Goal: Task Accomplishment & Management: Complete application form

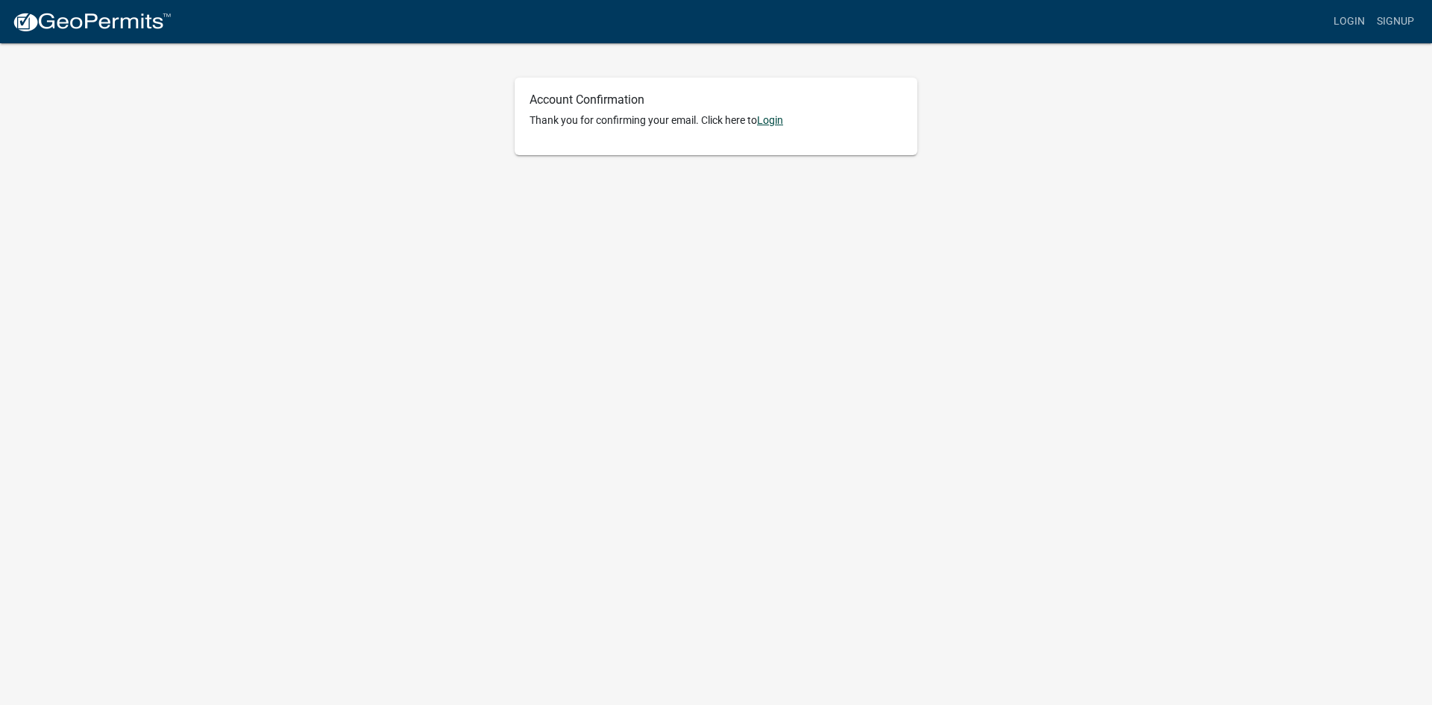
click at [771, 122] on link "Login" at bounding box center [770, 120] width 26 height 12
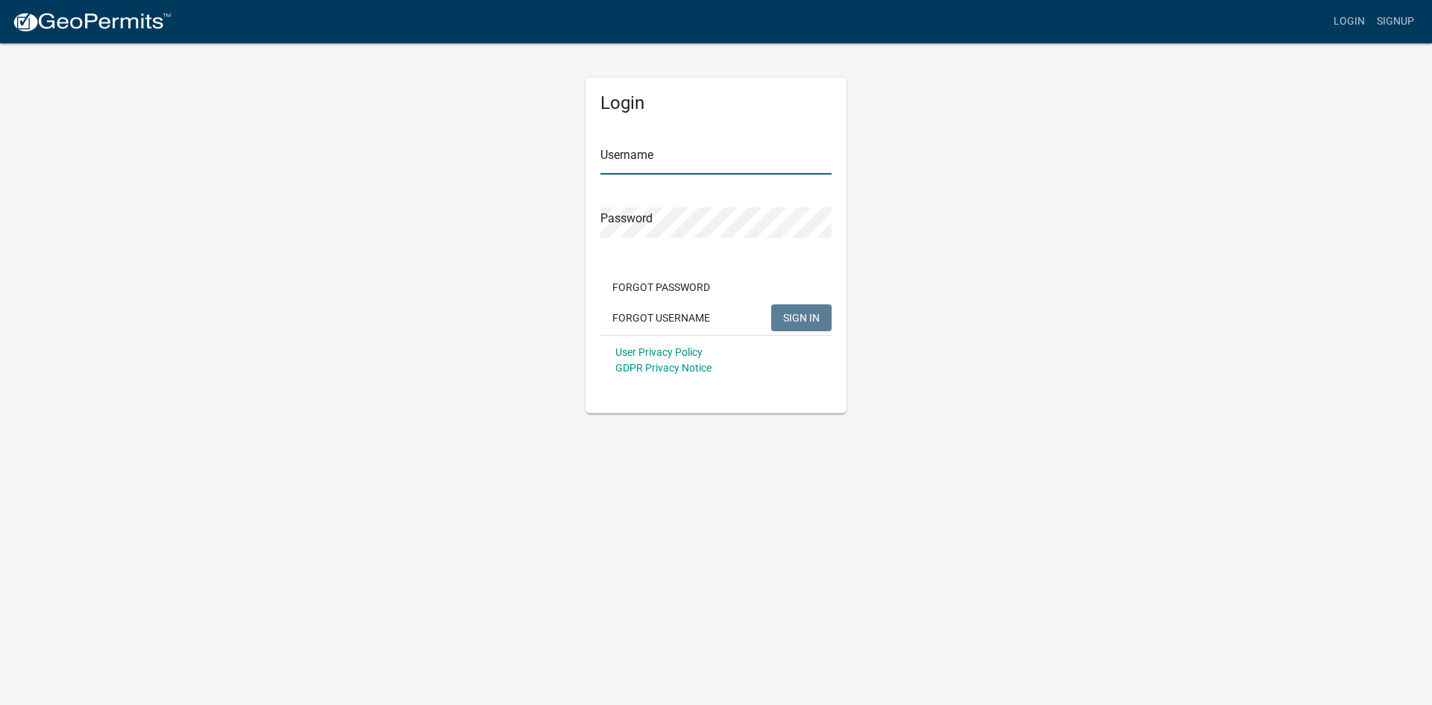
click at [717, 167] on input "Username" at bounding box center [715, 159] width 231 height 31
type input "haydengrady"
click at [771, 304] on button "SIGN IN" at bounding box center [801, 317] width 60 height 27
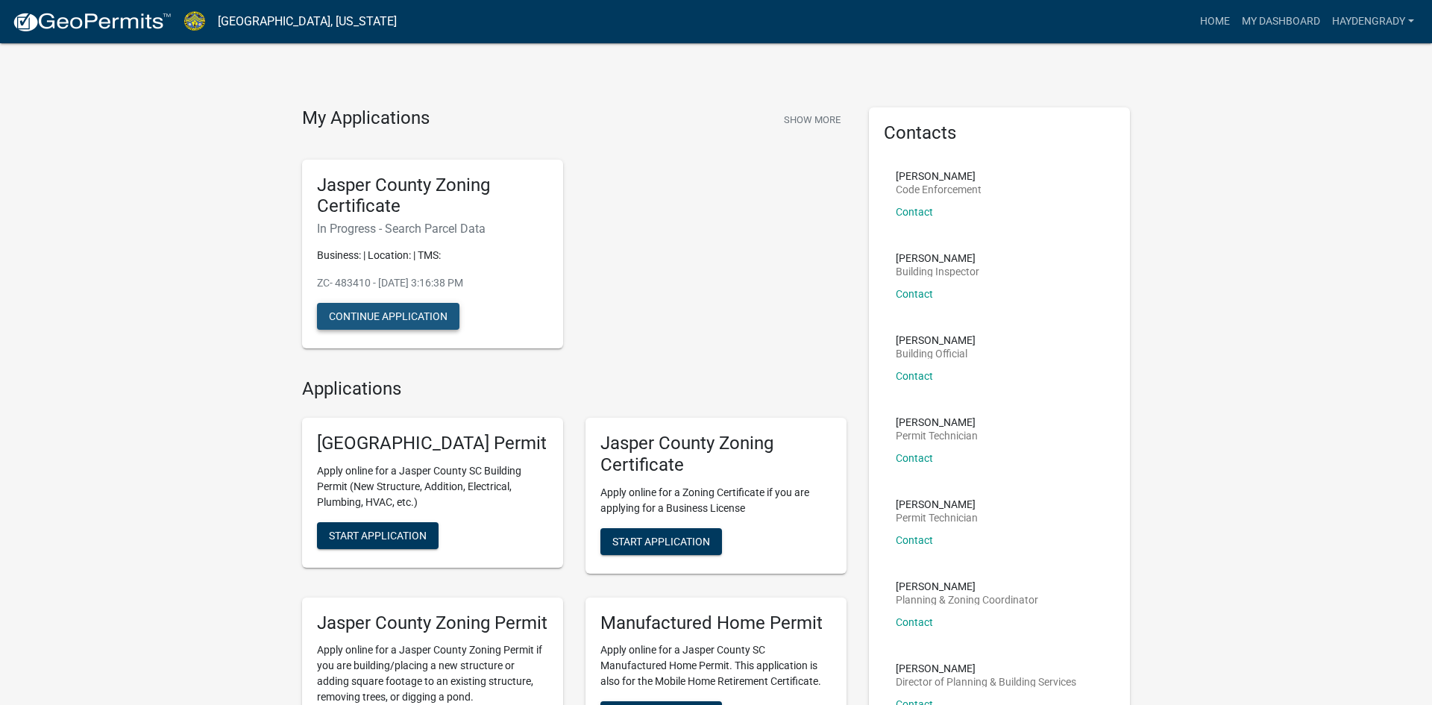
click at [416, 327] on button "Continue Application" at bounding box center [388, 316] width 142 height 27
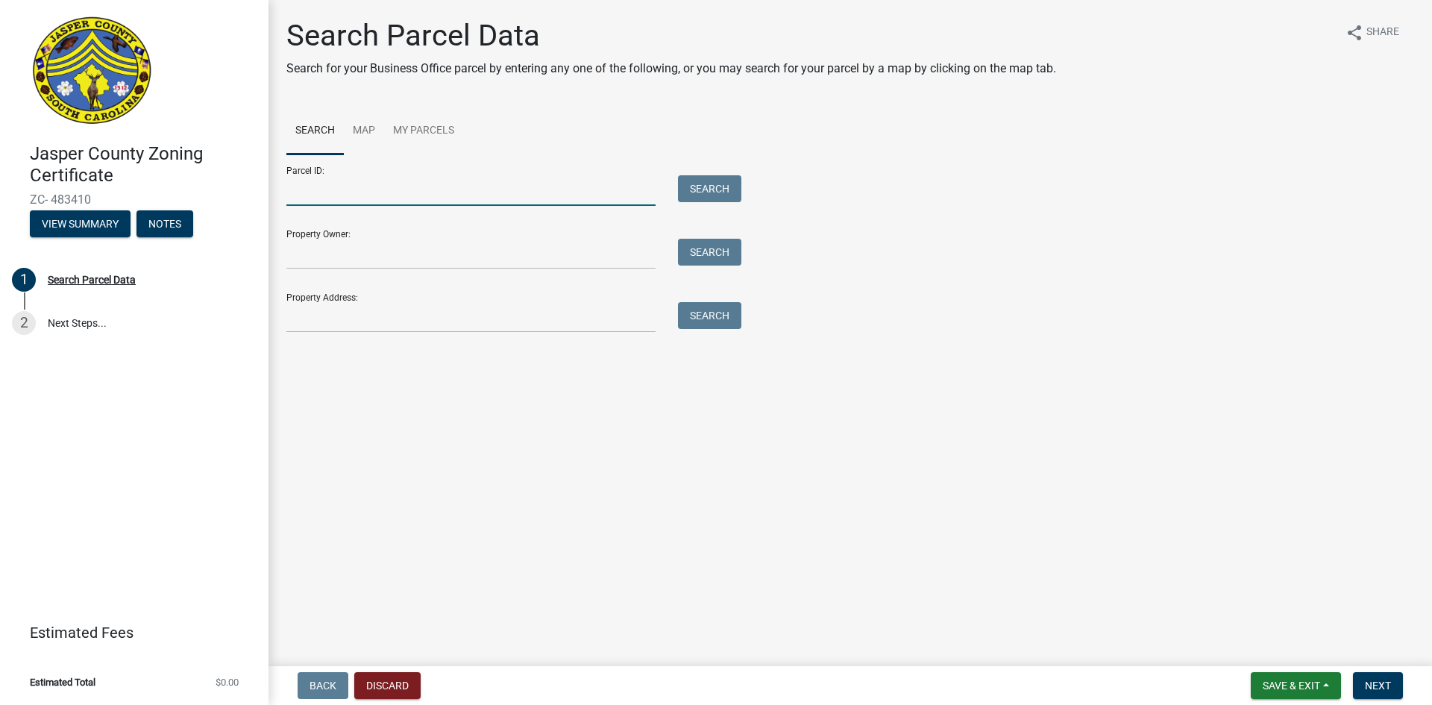
click at [344, 195] on input "Parcel ID:" at bounding box center [470, 190] width 369 height 31
click at [380, 327] on input "Property Address:" at bounding box center [470, 317] width 369 height 31
click at [689, 312] on button "Search" at bounding box center [709, 315] width 63 height 27
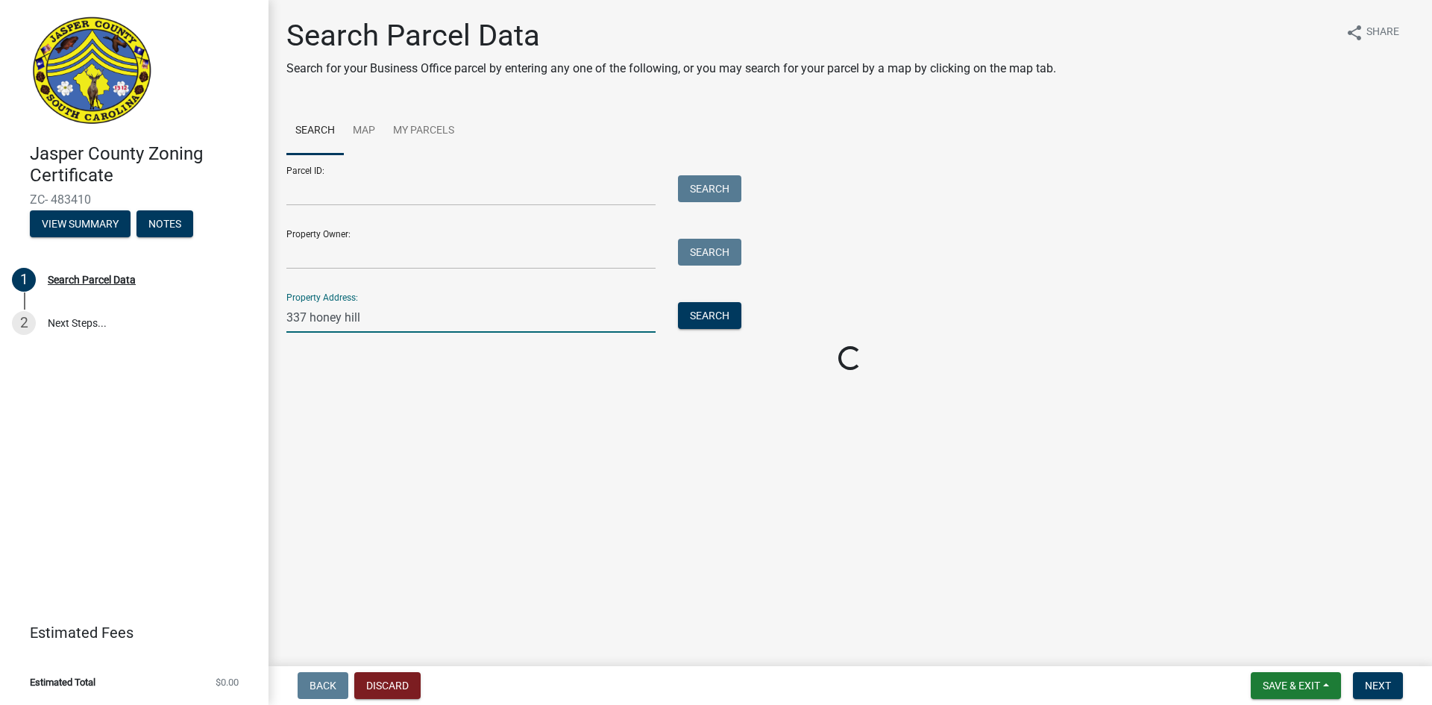
click at [491, 318] on input "337 honey hill" at bounding box center [470, 317] width 369 height 31
type input "337 honey hill rd"
click at [701, 327] on button "Search" at bounding box center [709, 315] width 63 height 27
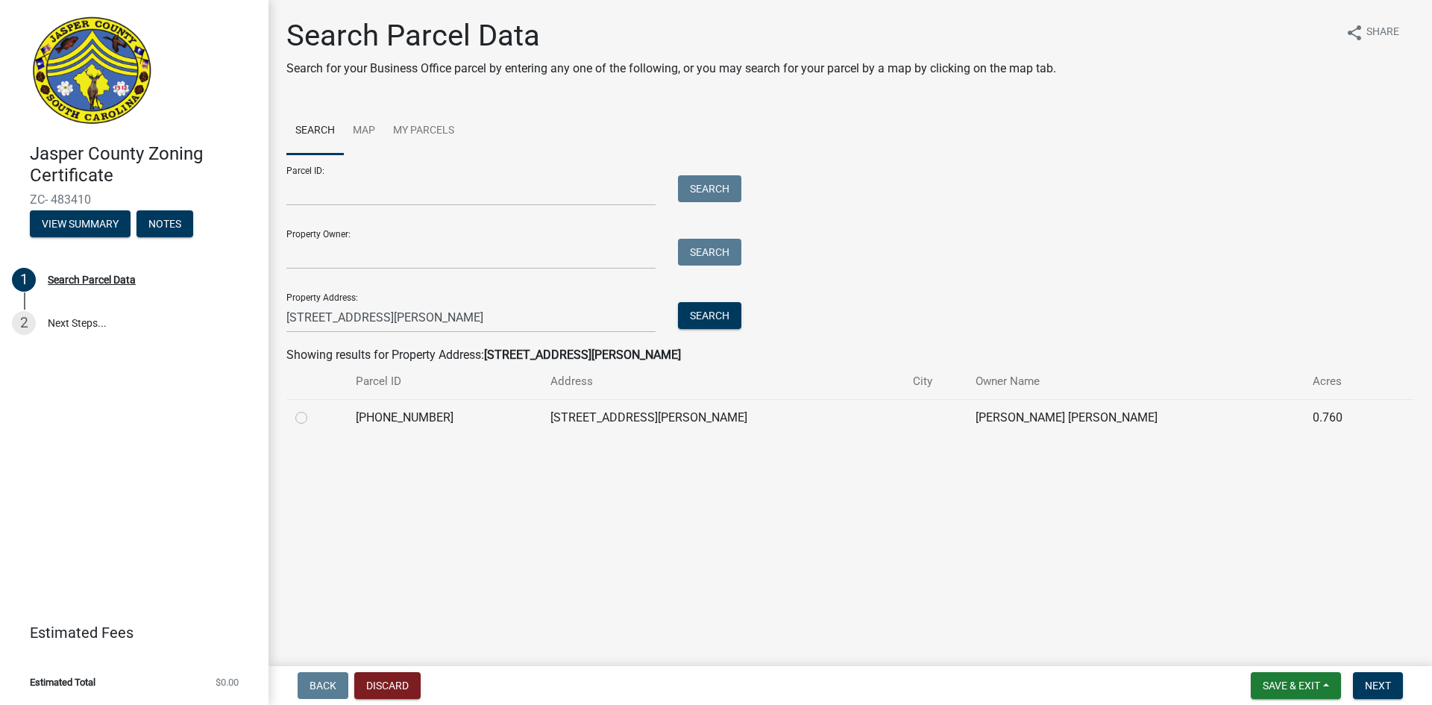
click at [313, 409] on label at bounding box center [313, 409] width 0 height 0
click at [313, 418] on input "radio" at bounding box center [318, 414] width 10 height 10
radio input "true"
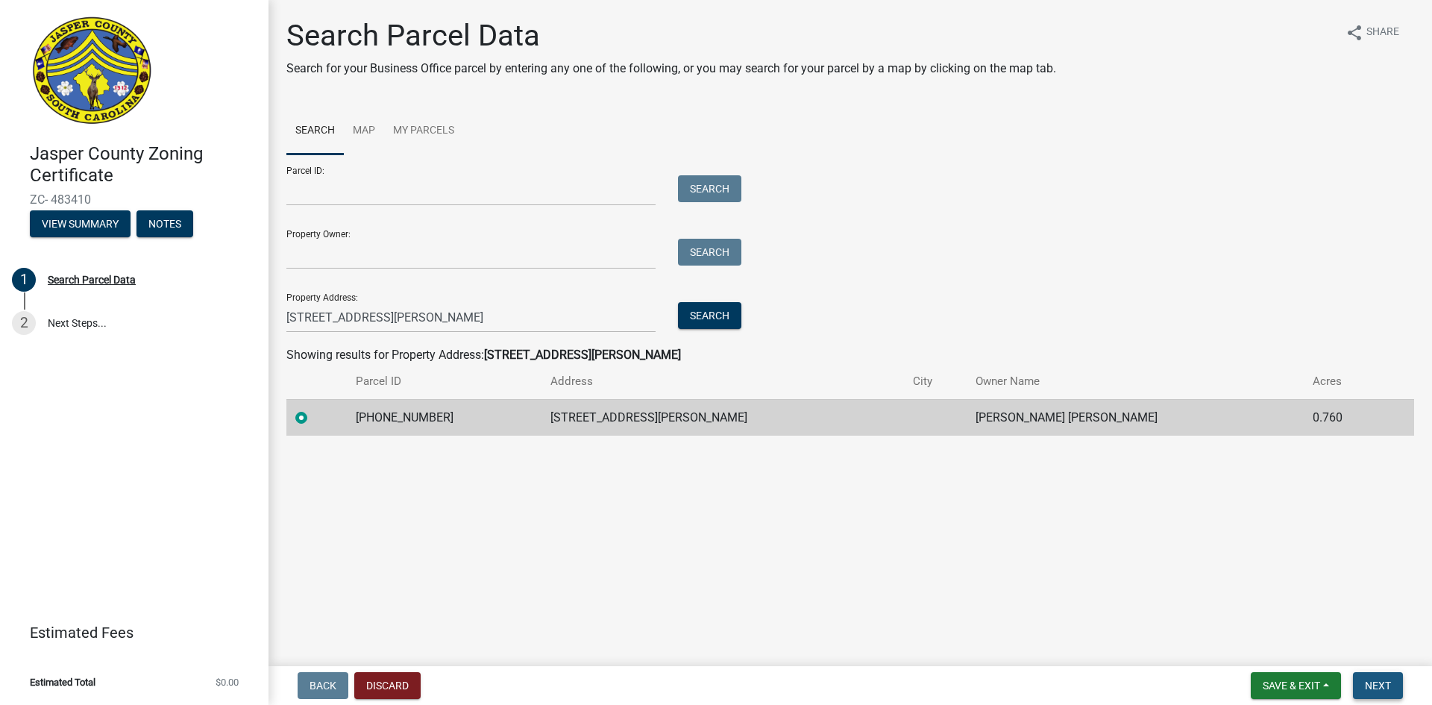
click at [1358, 682] on button "Next" at bounding box center [1378, 685] width 50 height 27
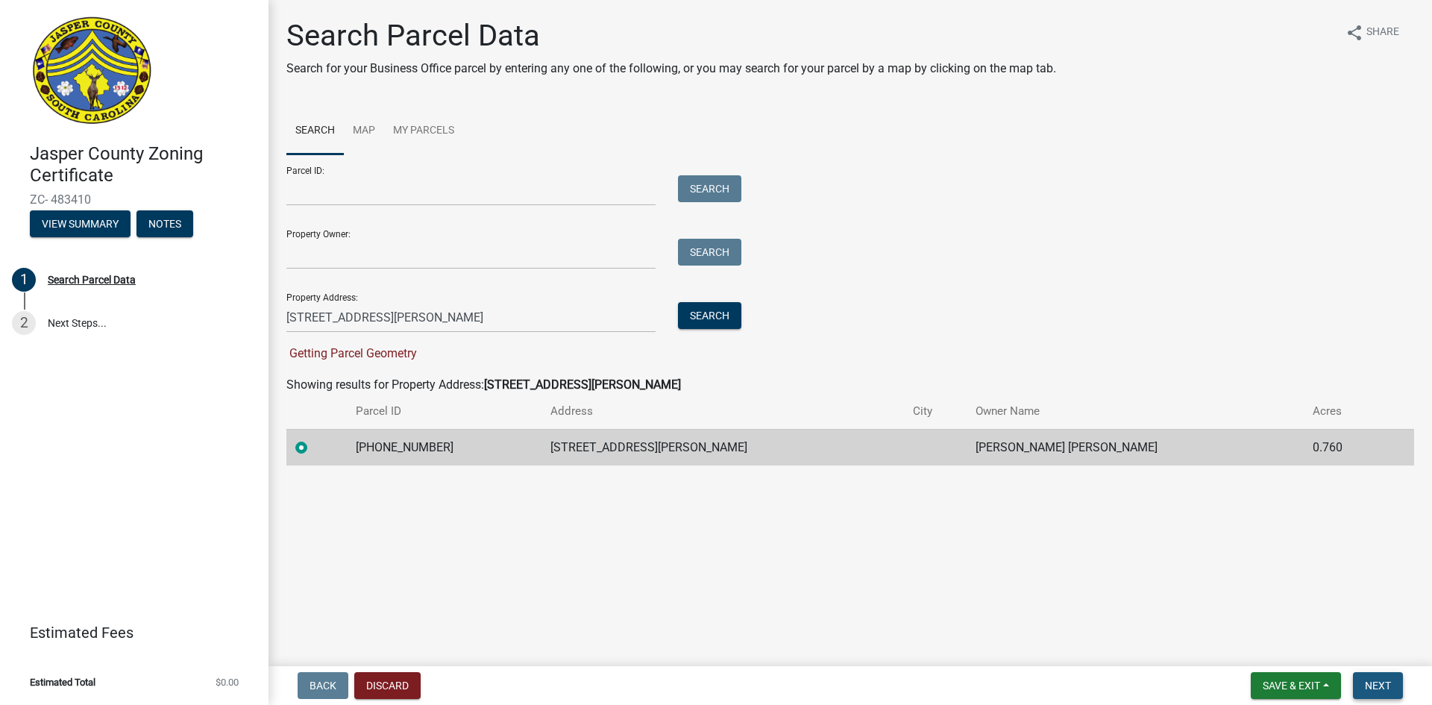
click at [1370, 690] on span "Next" at bounding box center [1378, 685] width 26 height 12
click at [1372, 687] on span "Next" at bounding box center [1378, 685] width 26 height 12
click at [849, 447] on td "337 HONEY HILL RD" at bounding box center [722, 447] width 362 height 37
click at [313, 438] on label at bounding box center [313, 438] width 0 height 0
click at [313, 447] on input "radio" at bounding box center [318, 443] width 10 height 10
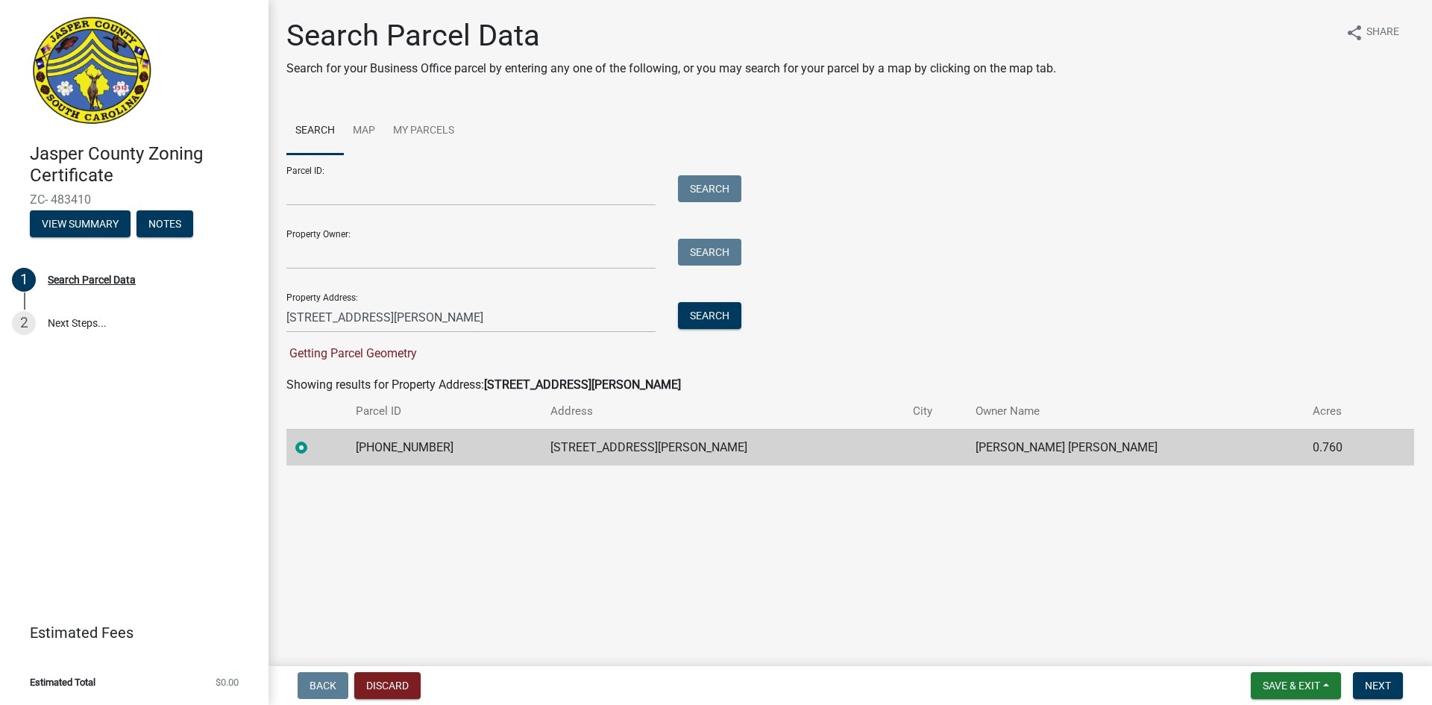
click at [309, 450] on div at bounding box center [316, 447] width 43 height 18
click at [313, 438] on label at bounding box center [313, 438] width 0 height 0
click at [313, 448] on input "radio" at bounding box center [318, 443] width 10 height 10
click at [313, 438] on label at bounding box center [313, 438] width 0 height 0
click at [313, 448] on input "radio" at bounding box center [318, 443] width 10 height 10
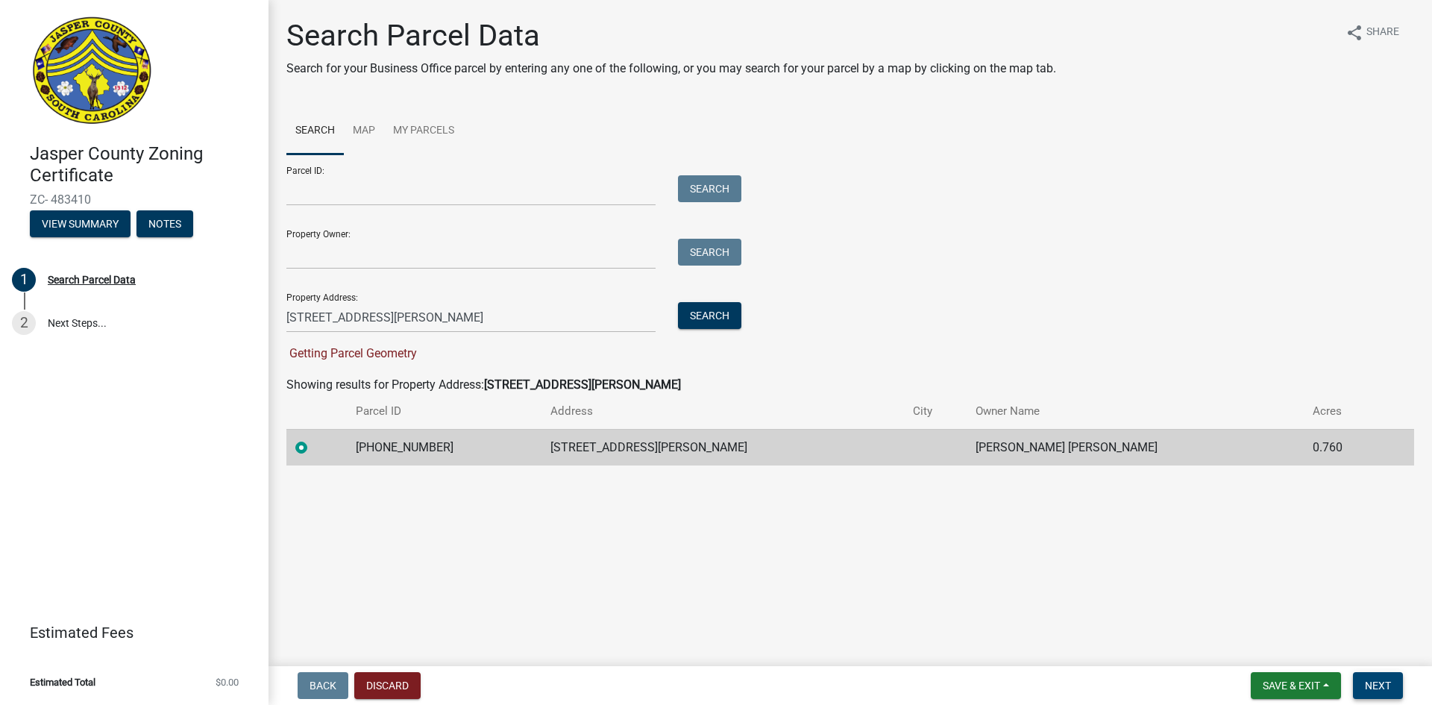
click at [1373, 698] on button "Next" at bounding box center [1378, 685] width 50 height 27
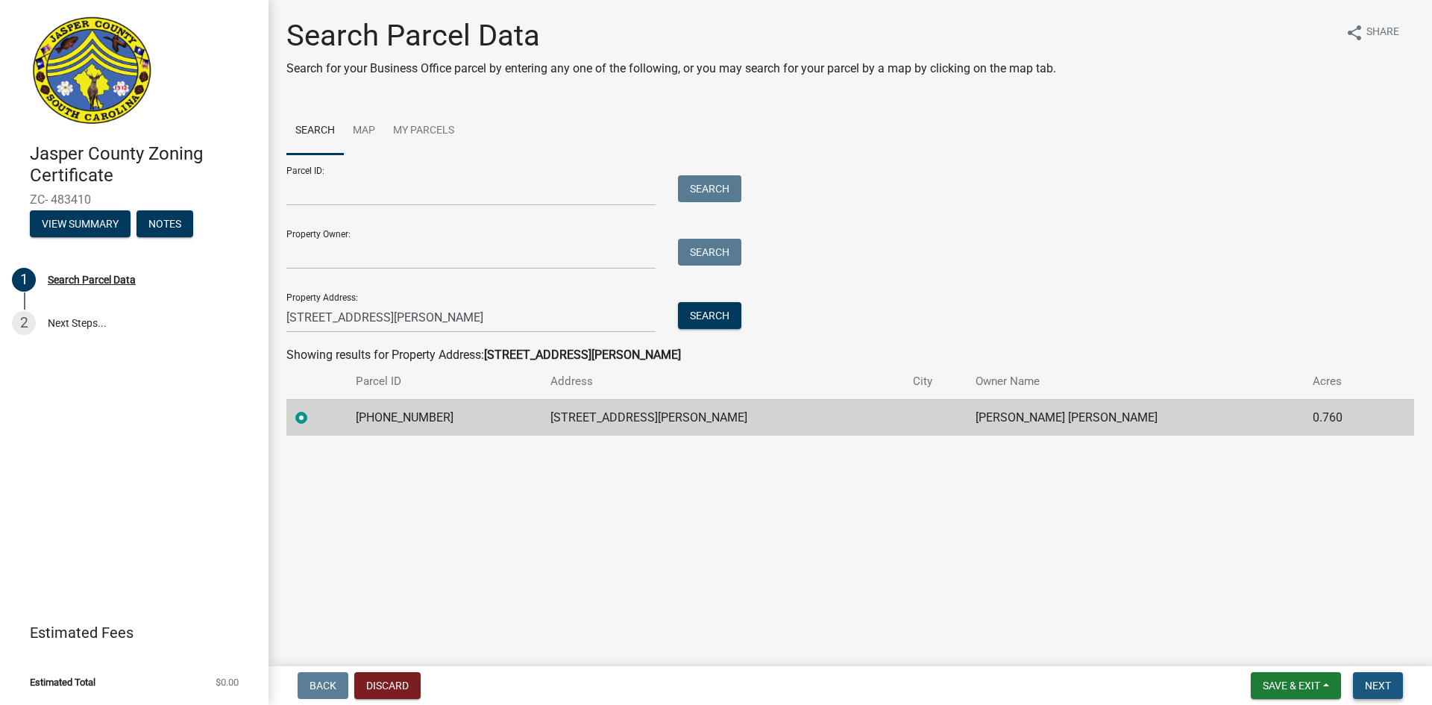
click at [1374, 679] on span "Next" at bounding box center [1378, 685] width 26 height 12
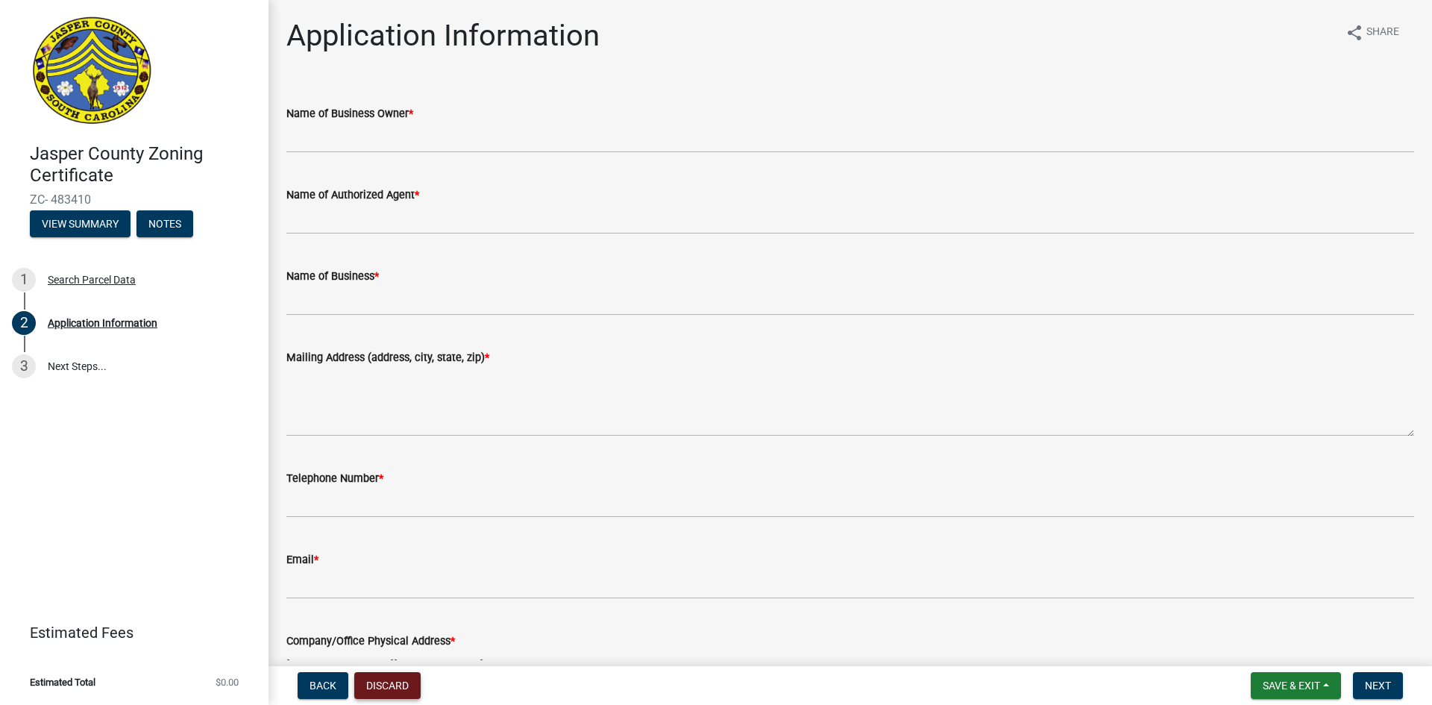
click at [389, 679] on button "Discard" at bounding box center [387, 685] width 66 height 27
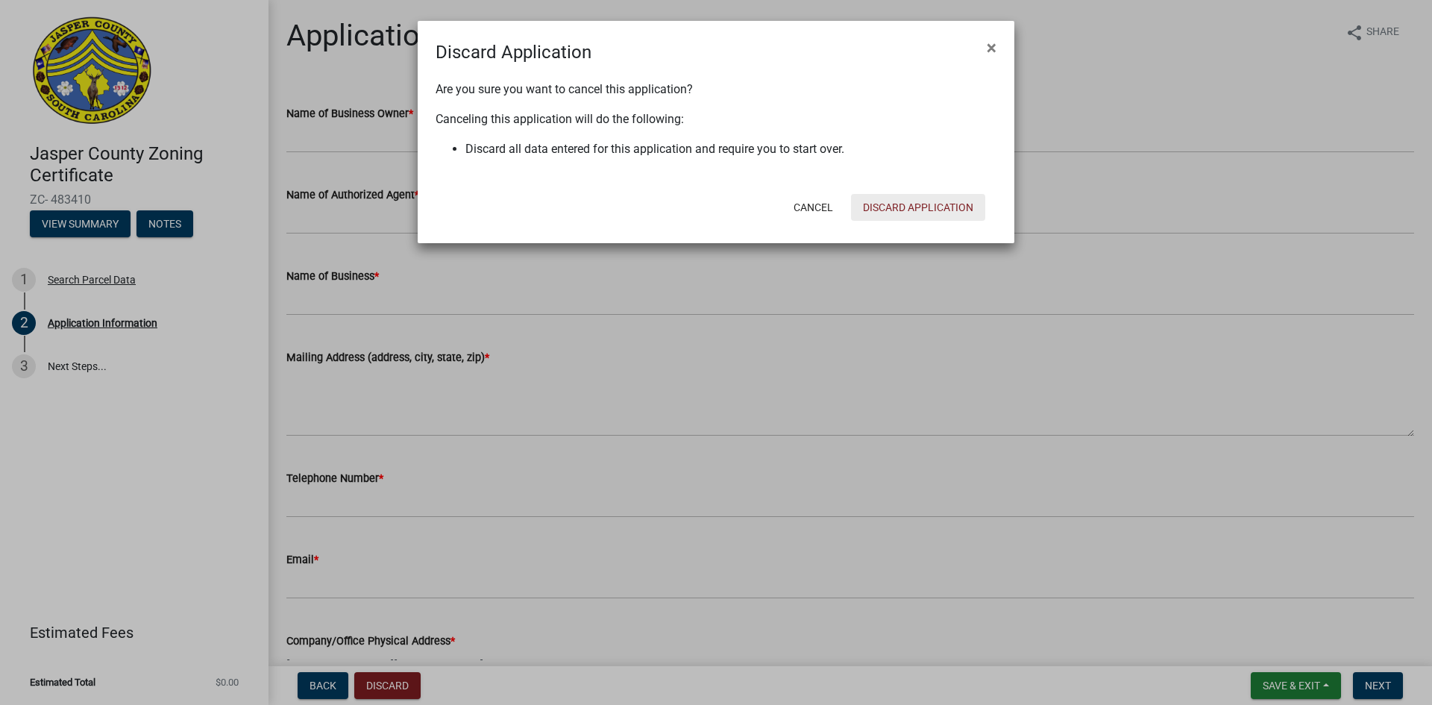
click at [919, 195] on button "Discard Application" at bounding box center [918, 207] width 134 height 27
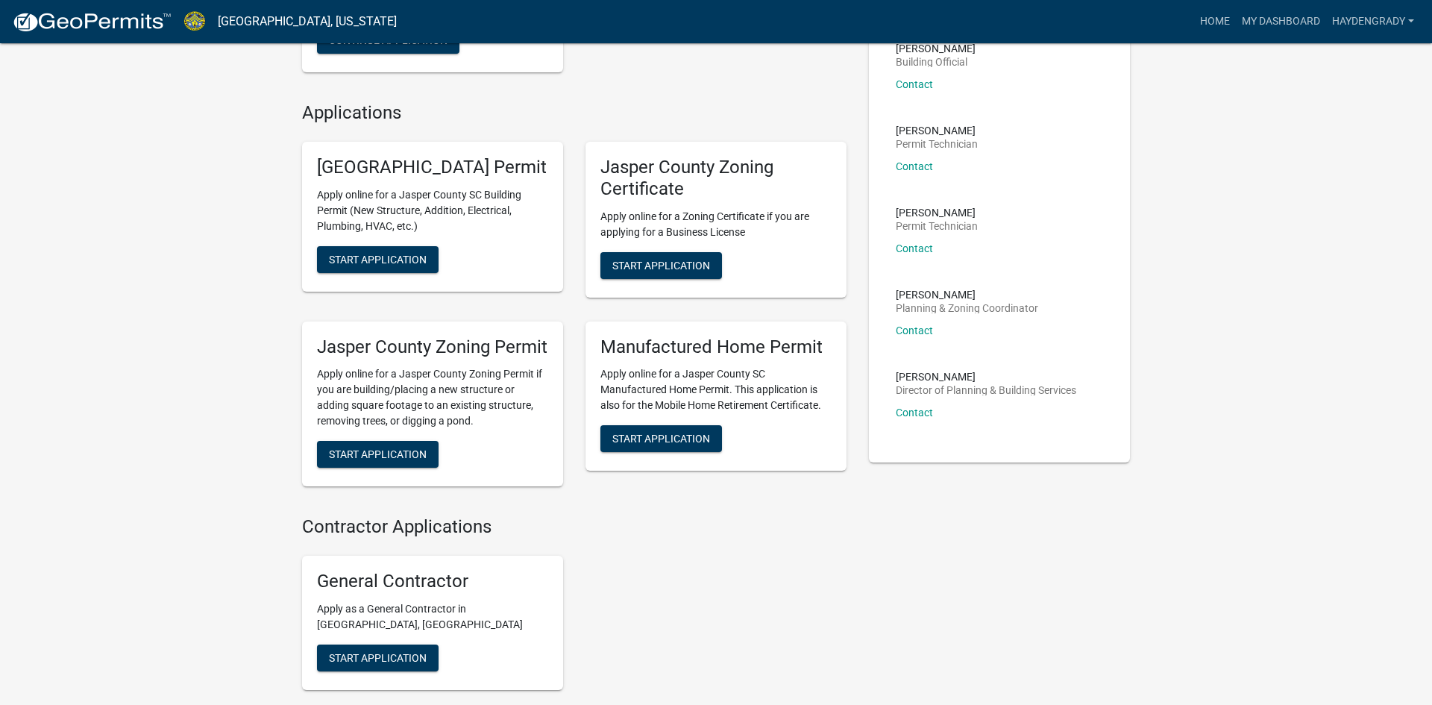
scroll to position [292, 0]
click at [409, 459] on span "Start Application" at bounding box center [378, 453] width 98 height 12
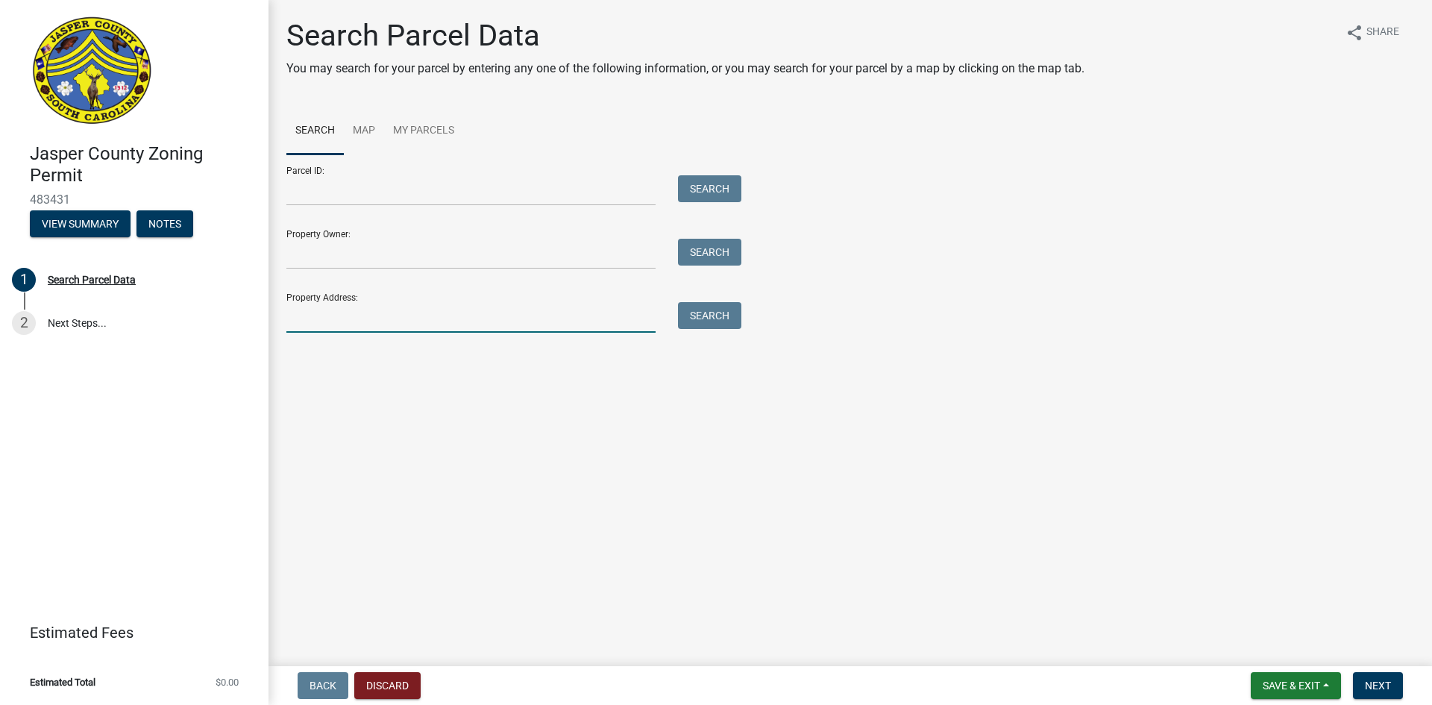
click at [476, 325] on input "Property Address:" at bounding box center [470, 317] width 369 height 31
type input "[STREET_ADDRESS][PERSON_NAME]"
click at [699, 335] on div "Search Parcel Data You may search for your parcel by entering any one of the fo…" at bounding box center [850, 182] width 1150 height 328
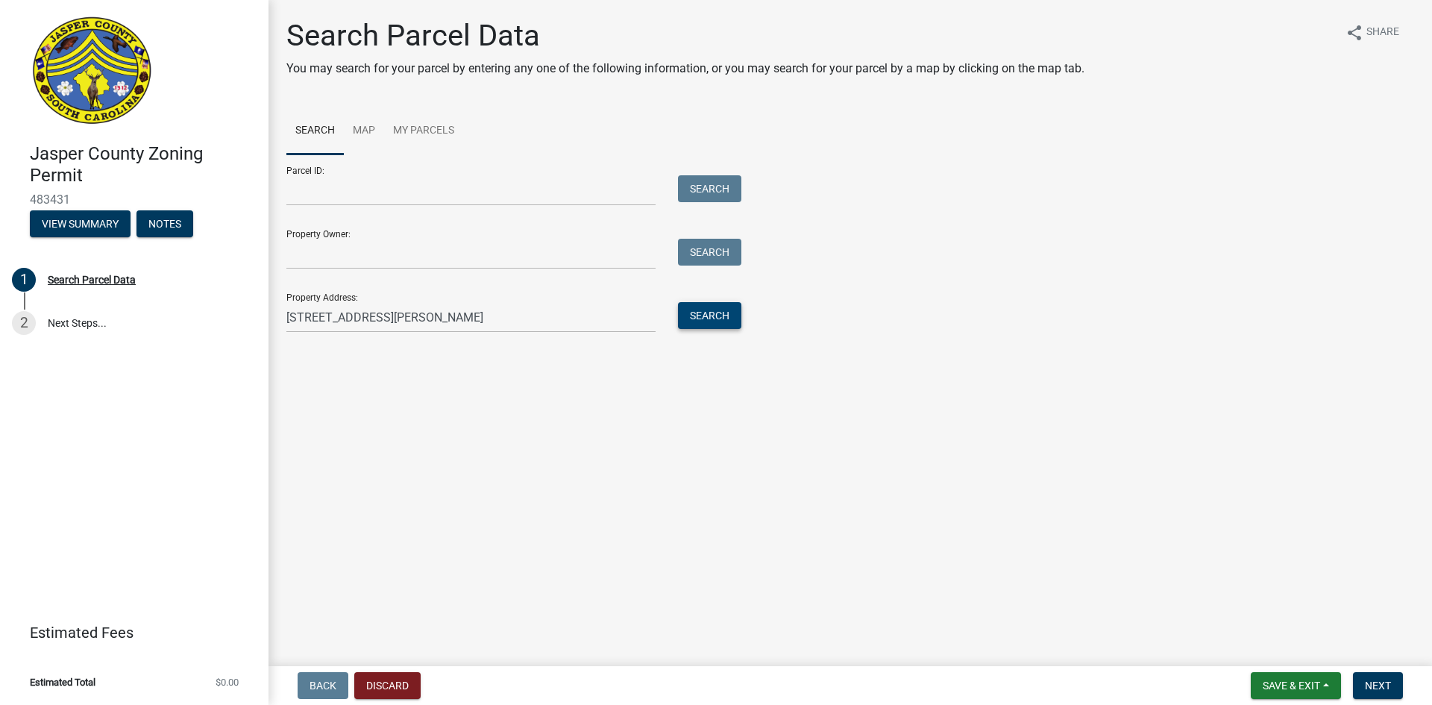
click at [697, 324] on button "Search" at bounding box center [709, 315] width 63 height 27
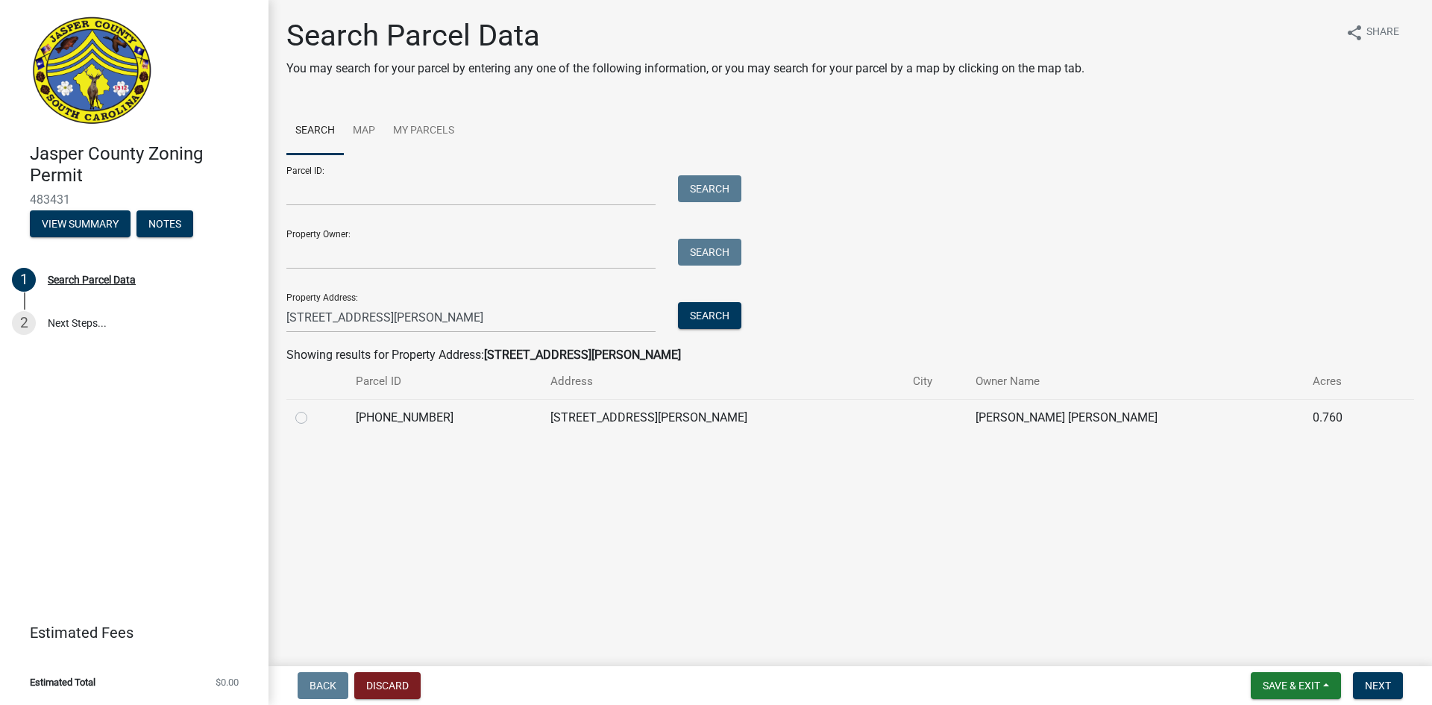
click at [313, 409] on label at bounding box center [313, 409] width 0 height 0
click at [313, 417] on input "radio" at bounding box center [318, 414] width 10 height 10
radio input "true"
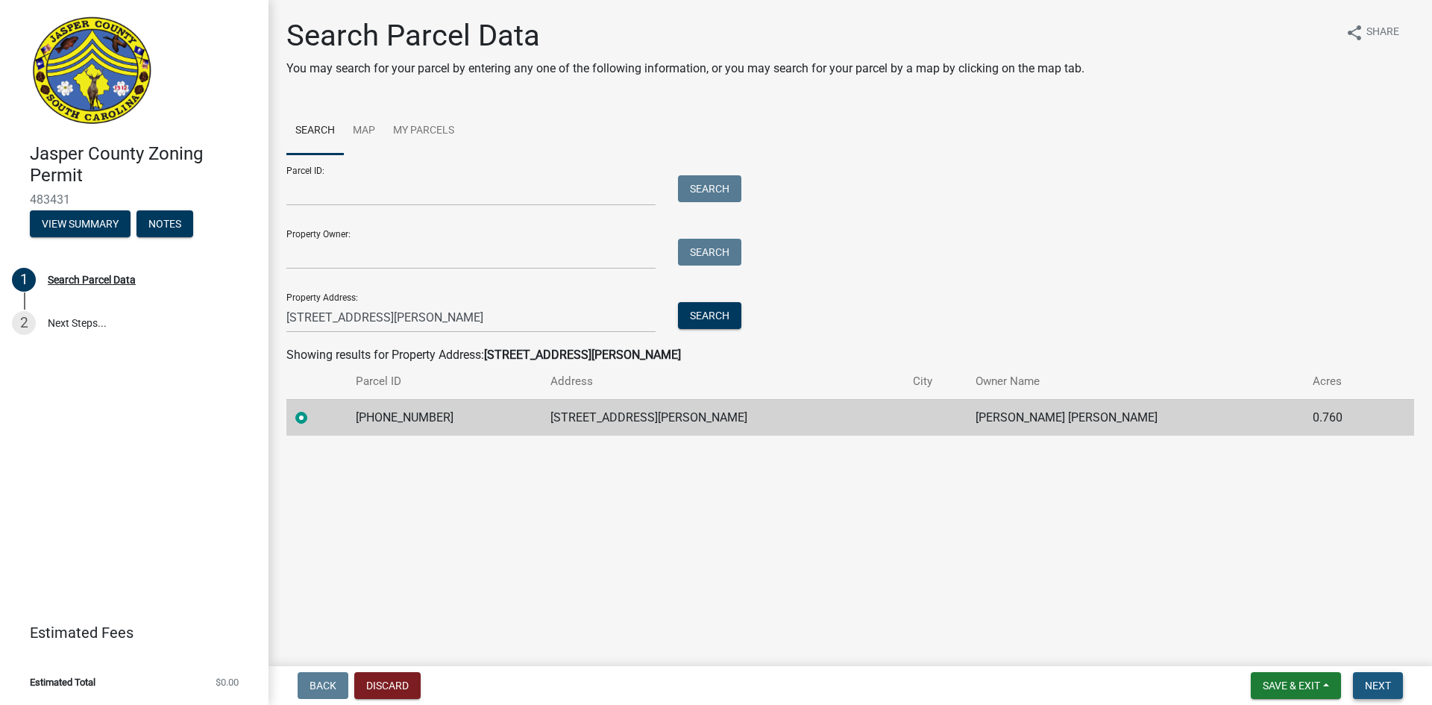
click at [1384, 687] on span "Next" at bounding box center [1378, 685] width 26 height 12
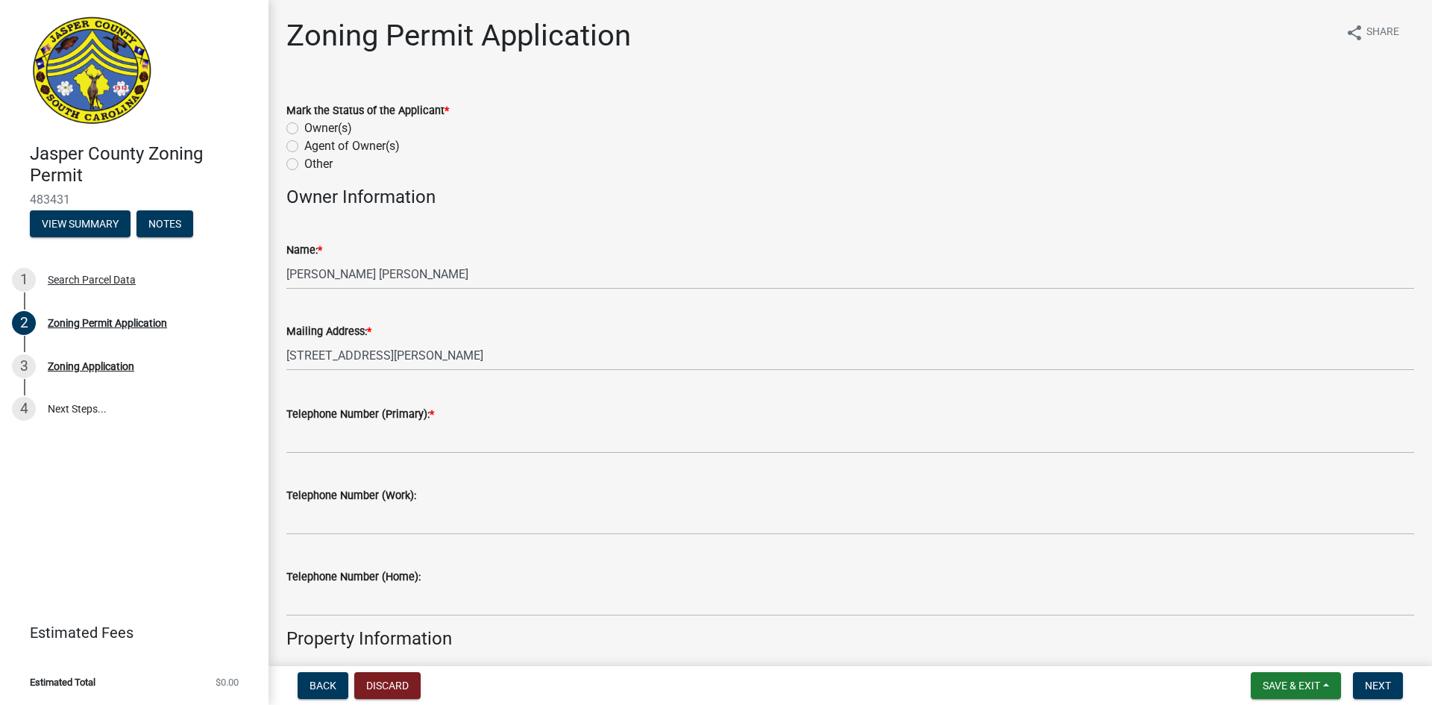
click at [311, 128] on label "Owner(s)" at bounding box center [328, 128] width 48 height 18
click at [311, 128] on input "Owner(s)" at bounding box center [309, 124] width 10 height 10
radio input "true"
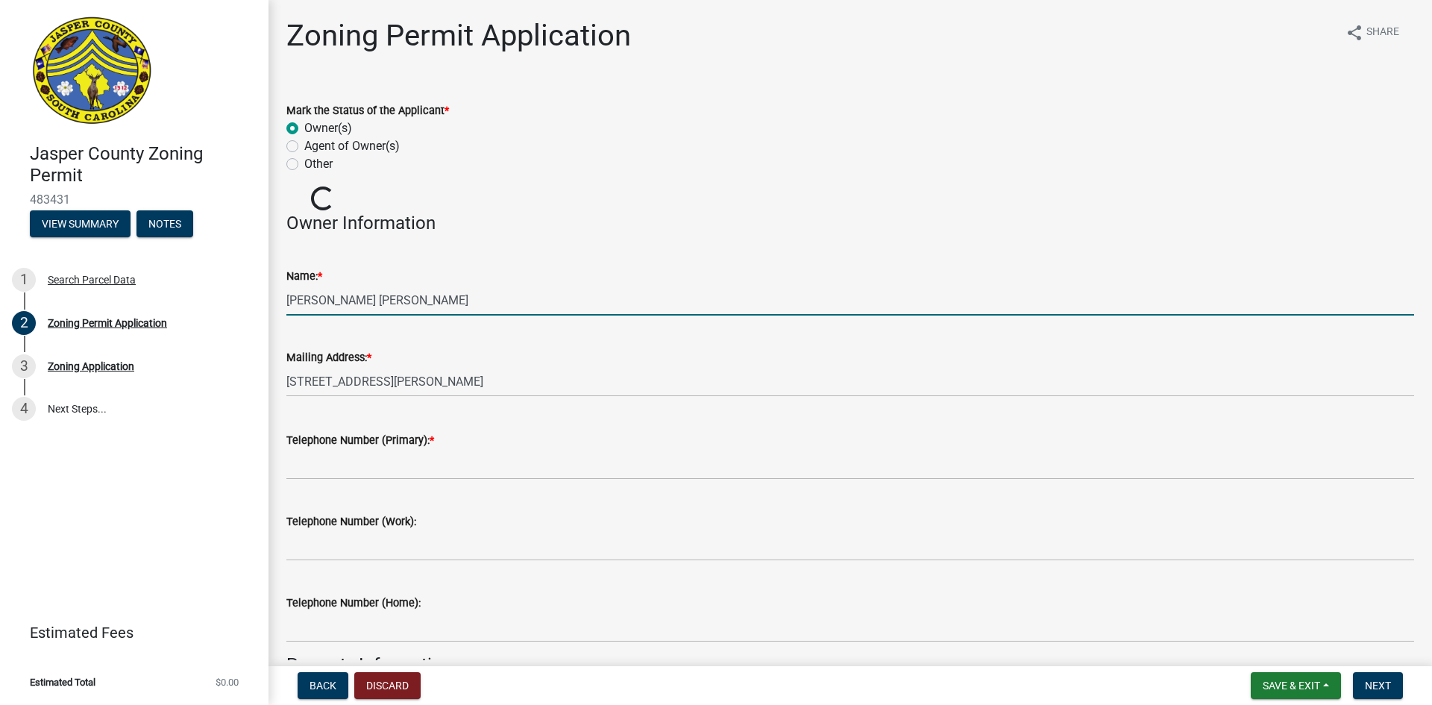
click at [423, 298] on input "[PERSON_NAME] [PERSON_NAME]" at bounding box center [849, 300] width 1127 height 31
drag, startPoint x: 441, startPoint y: 306, endPoint x: 208, endPoint y: 295, distance: 232.9
click at [208, 295] on div "Jasper County Zoning Permit 483431 View Summary Notes 1 Search Parcel Data 2 Zo…" at bounding box center [716, 352] width 1432 height 705
type input "Hayden Grady Daley"
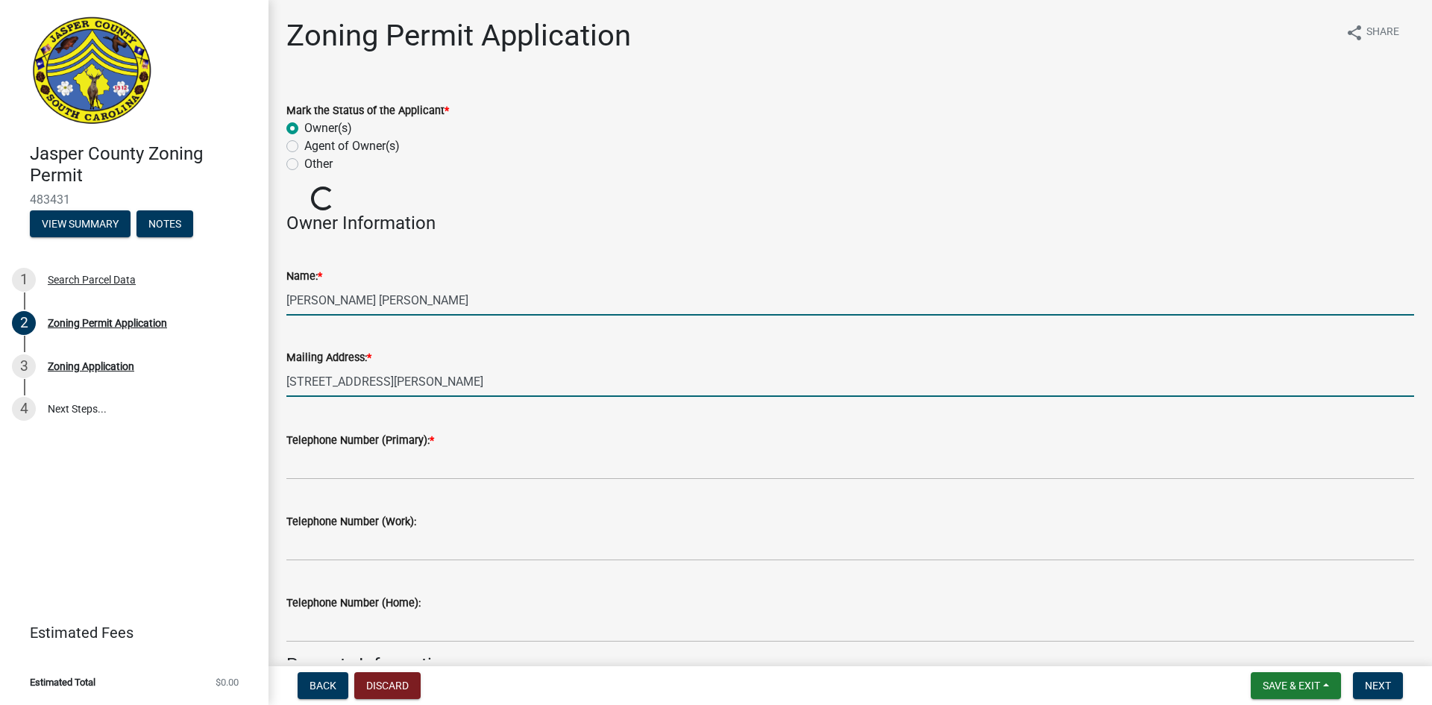
click at [544, 373] on input "398 PINCKNEY COLONY RD, OKATIE, SC 29909" at bounding box center [849, 381] width 1127 height 31
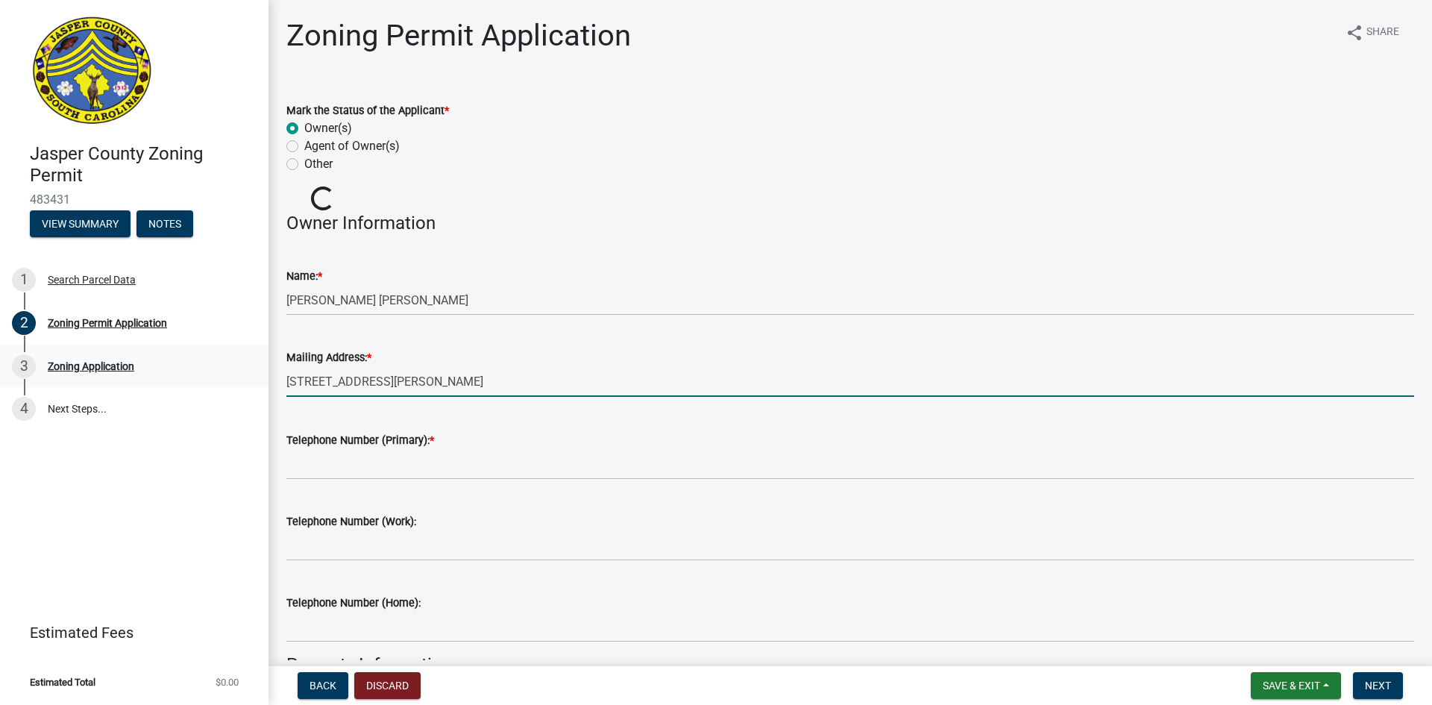
drag, startPoint x: 544, startPoint y: 373, endPoint x: 198, endPoint y: 385, distance: 346.2
click at [198, 385] on div "Jasper County Zoning Permit 483431 View Summary Notes 1 Search Parcel Data 2 Zo…" at bounding box center [716, 352] width 1432 height 705
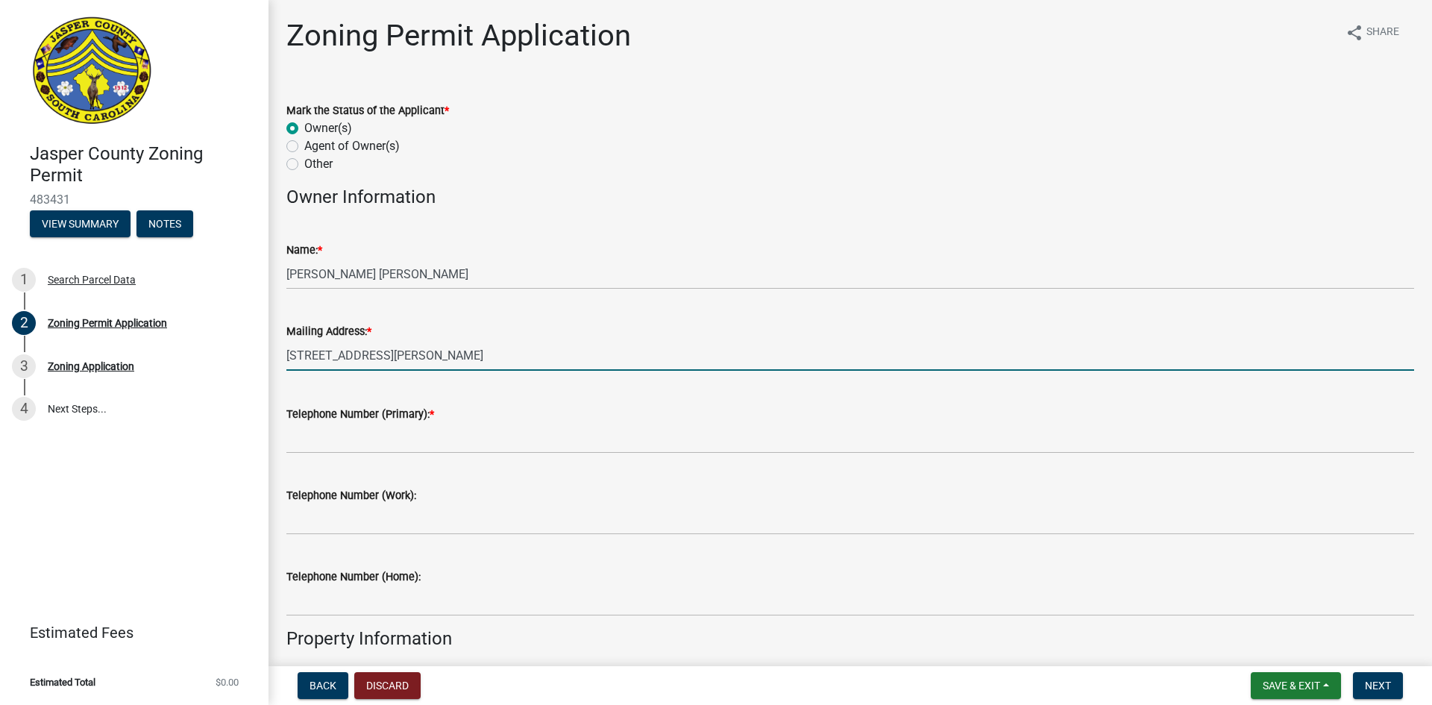
type input "523 Strawberry Hill Rd"
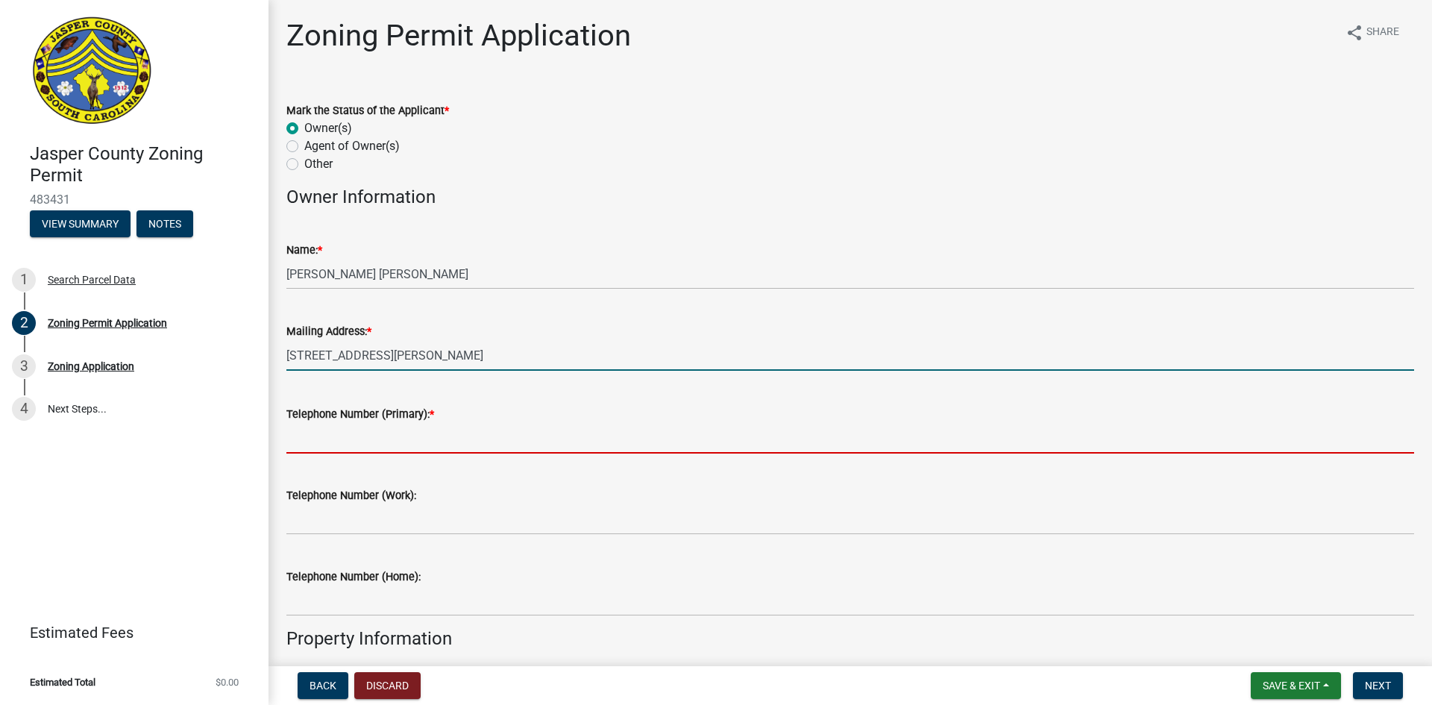
click at [529, 441] on input "Telephone Number (Primary): *" at bounding box center [849, 438] width 1127 height 31
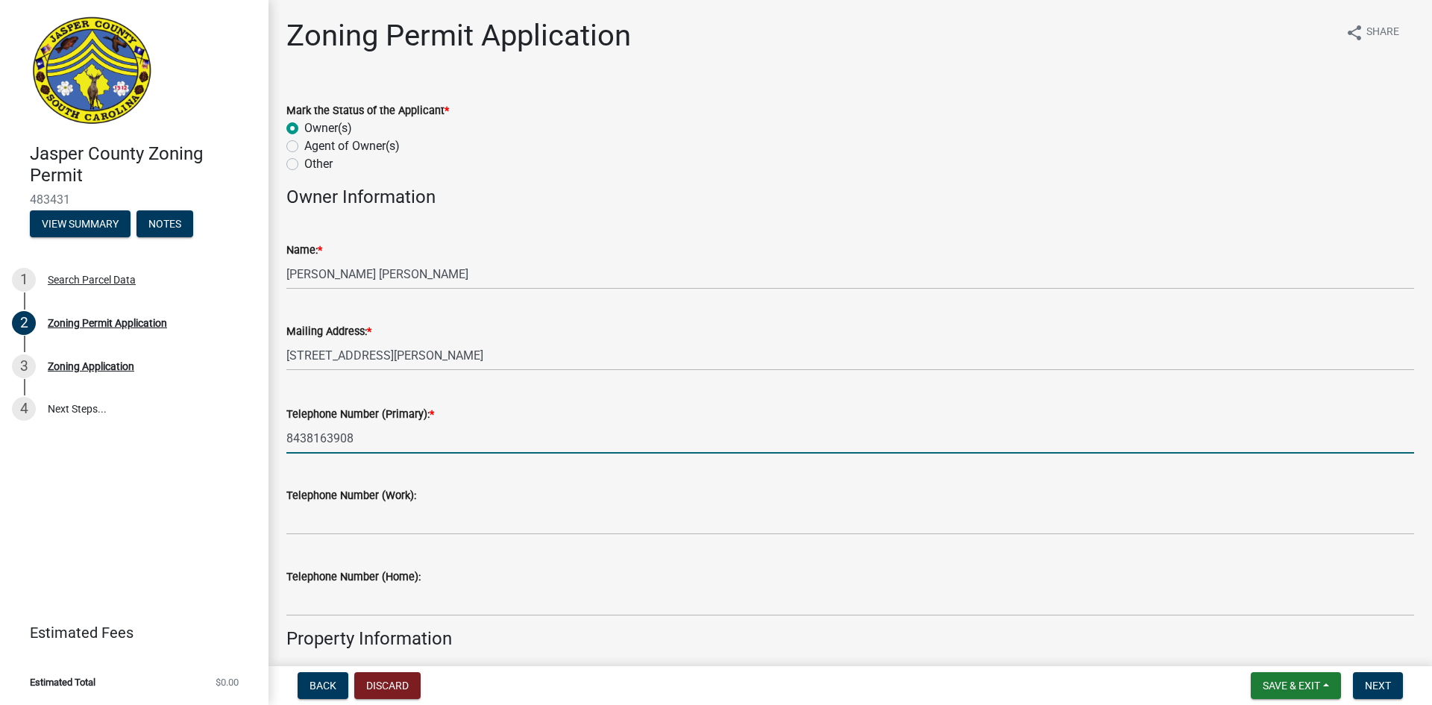
type input "8438163908"
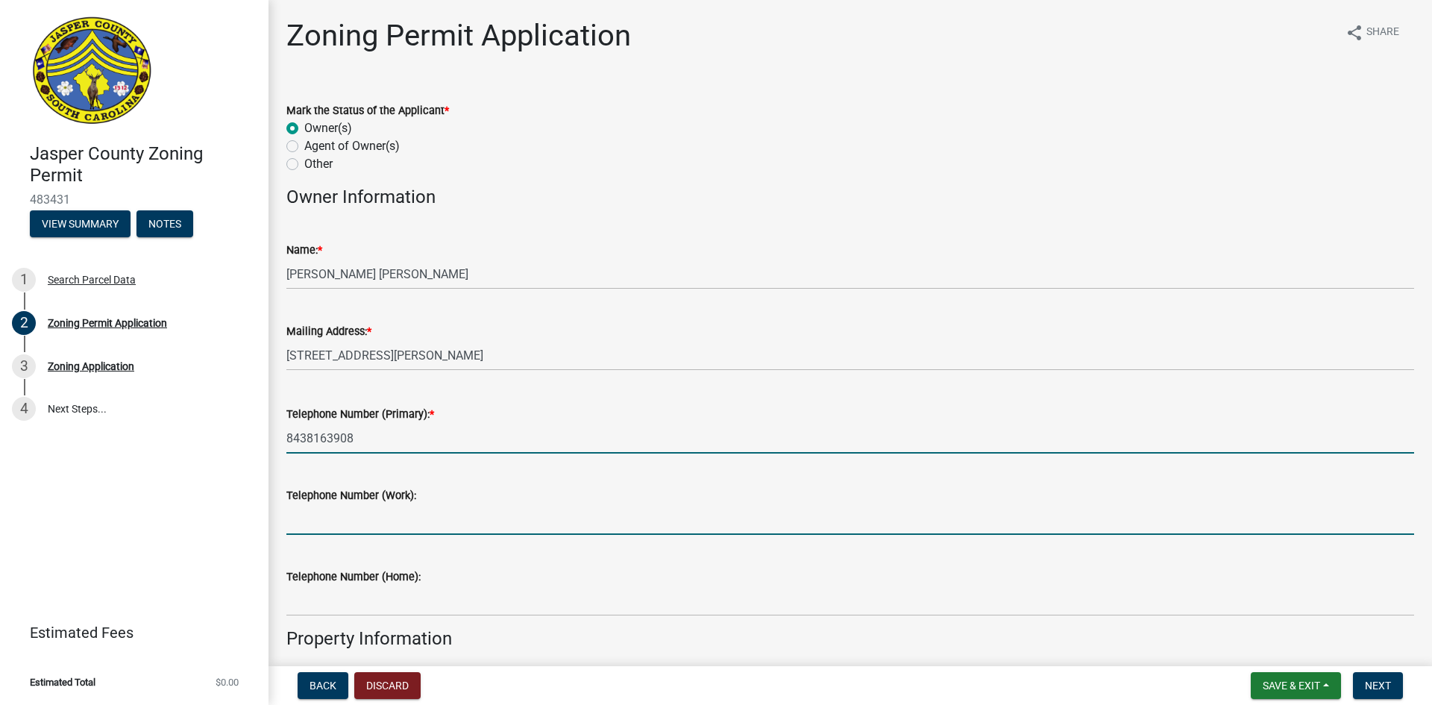
click at [587, 512] on input "Telephone Number (Work):" at bounding box center [849, 519] width 1127 height 31
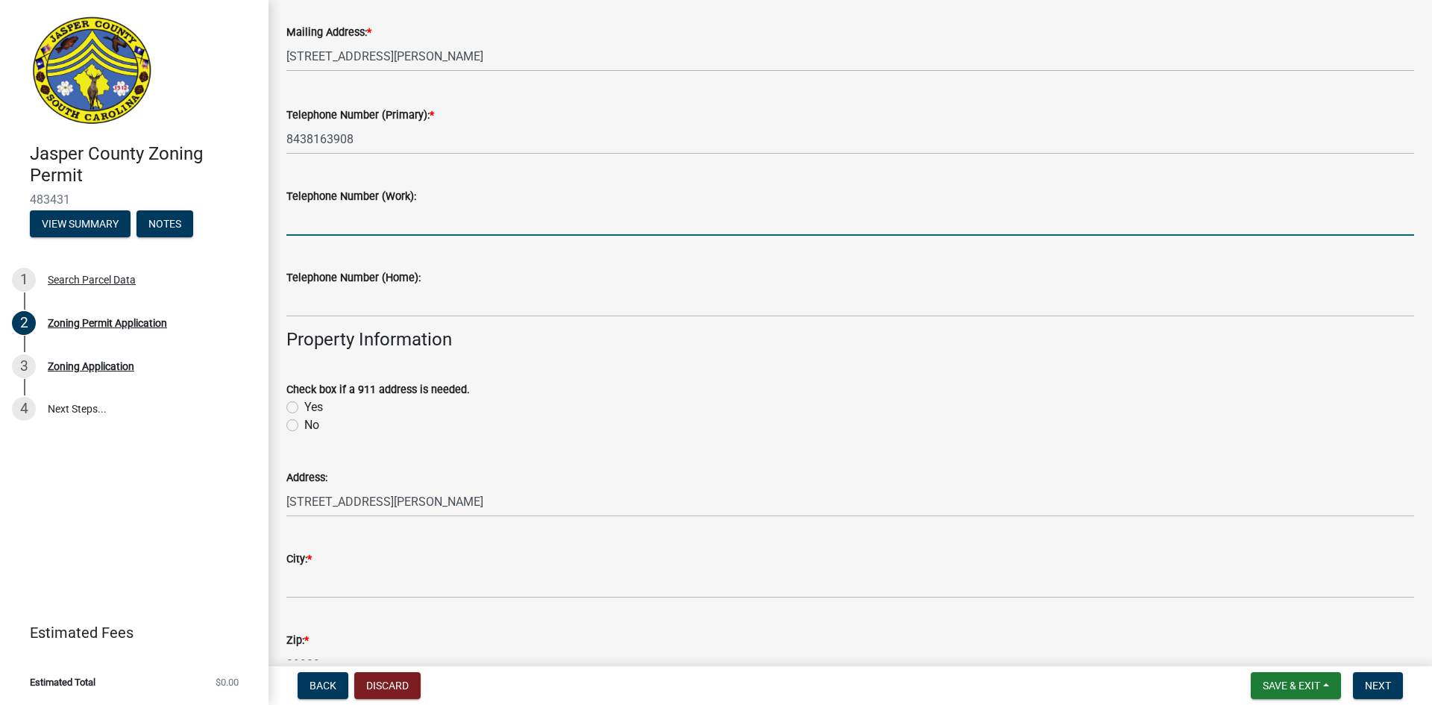
scroll to position [306, 0]
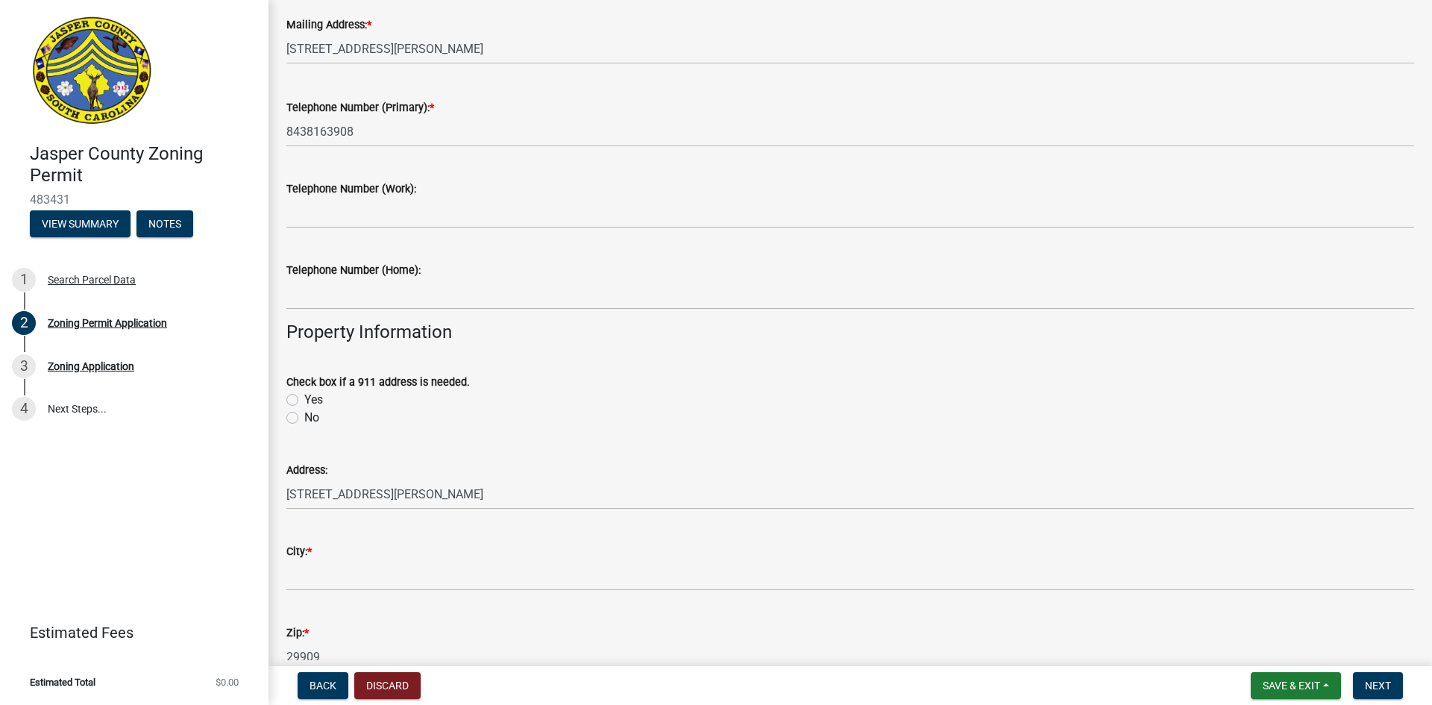
click at [304, 418] on label "No" at bounding box center [311, 418] width 15 height 18
click at [304, 418] on input "No" at bounding box center [309, 414] width 10 height 10
radio input "true"
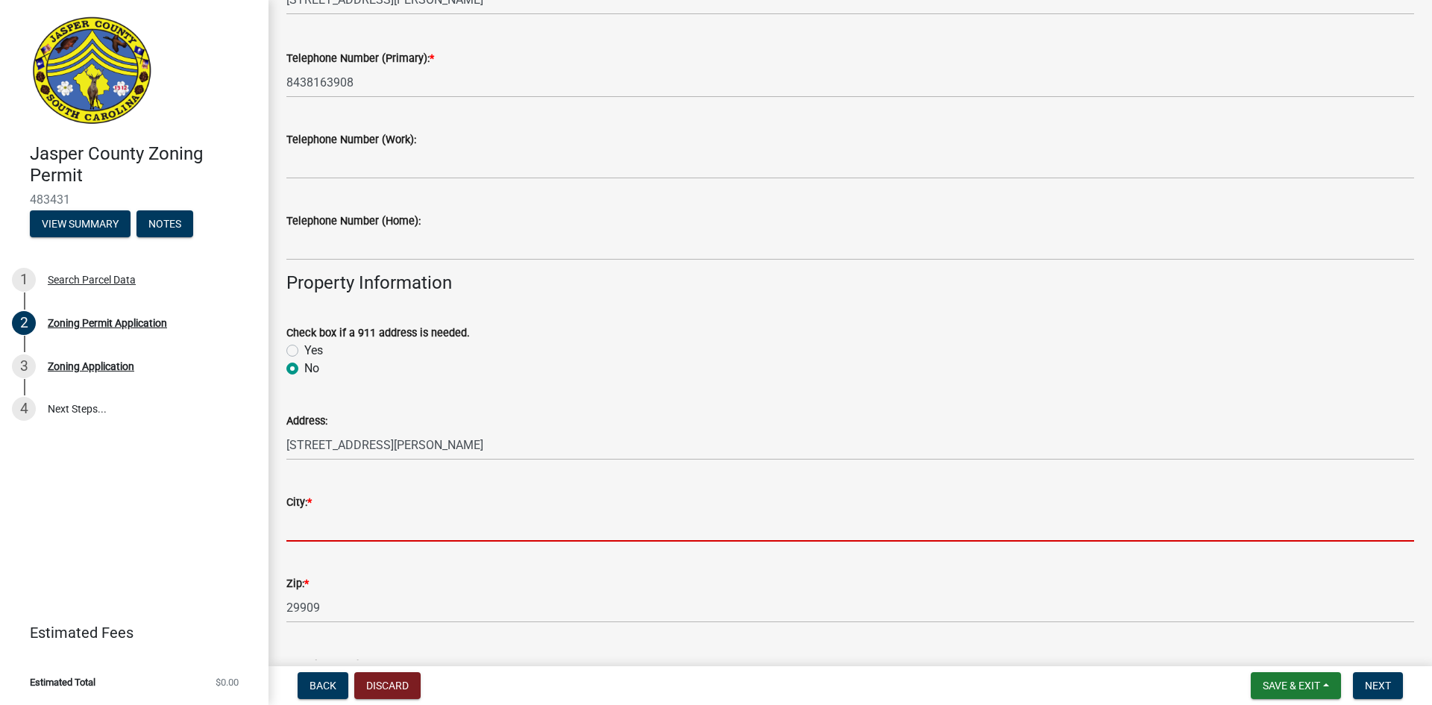
click at [508, 526] on input "City: *" at bounding box center [849, 526] width 1127 height 31
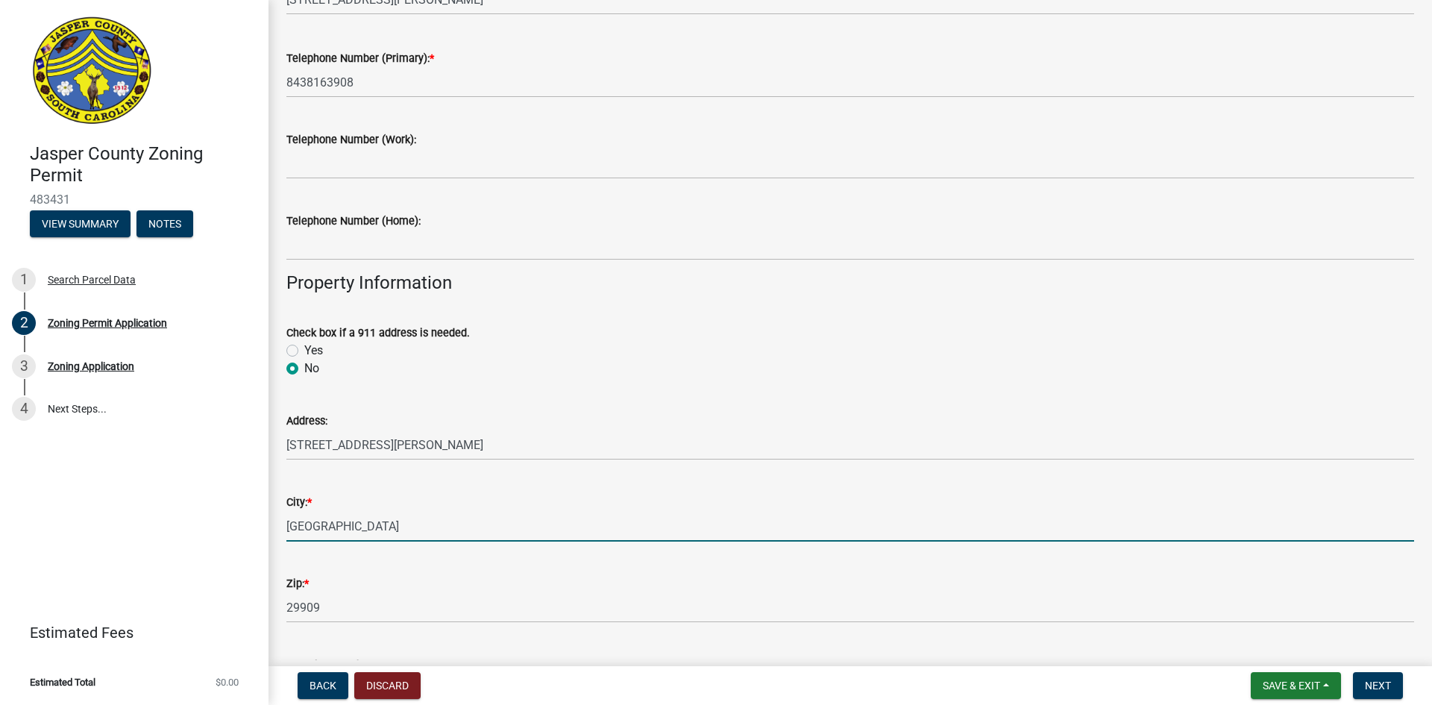
type input "Hardeeville"
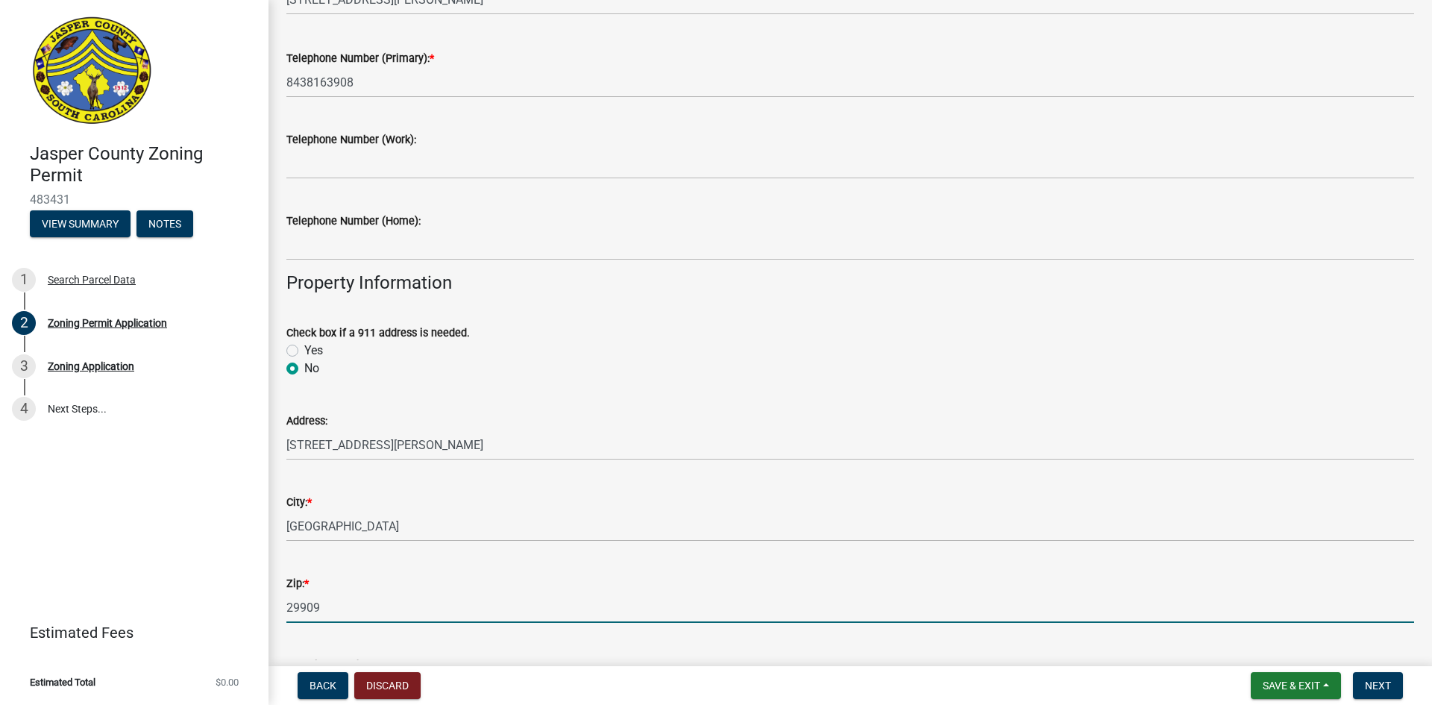
click at [476, 617] on input "29909" at bounding box center [849, 607] width 1127 height 31
type input "2"
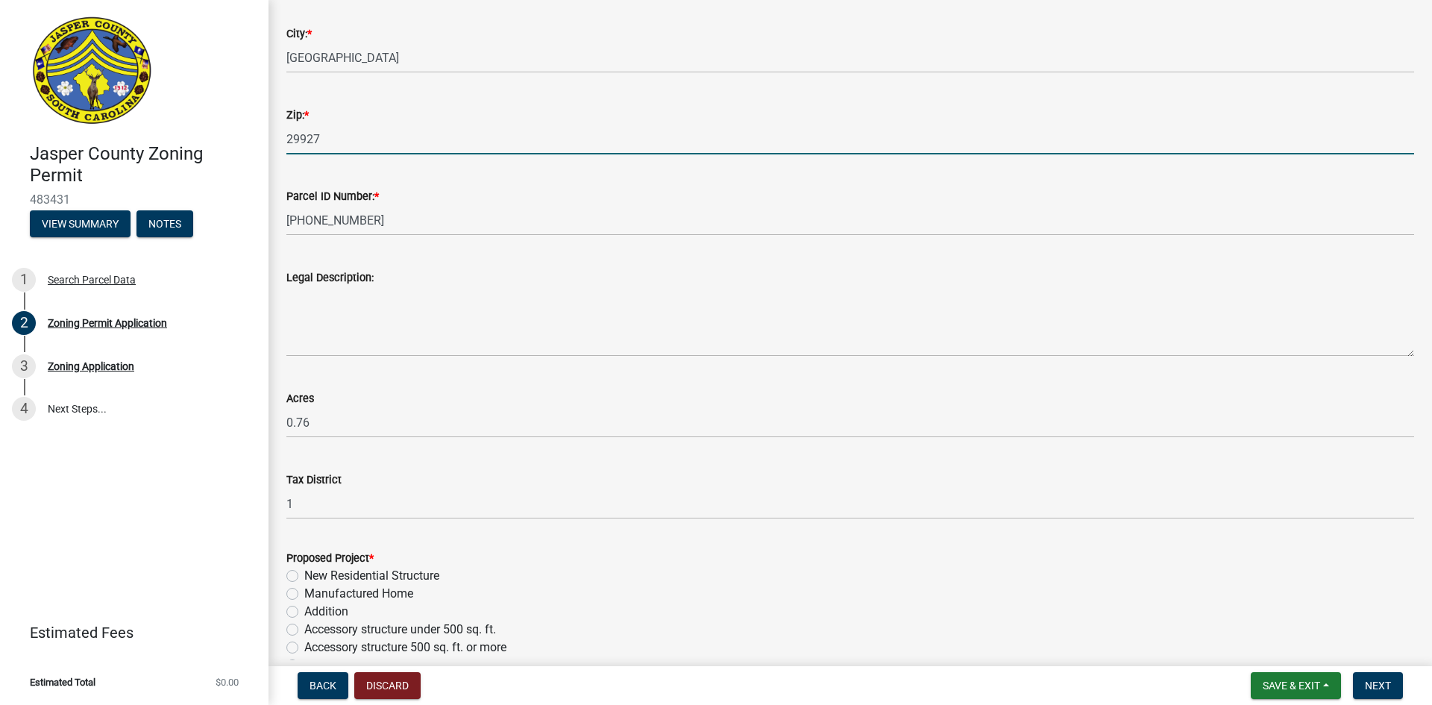
scroll to position [828, 0]
type input "29927"
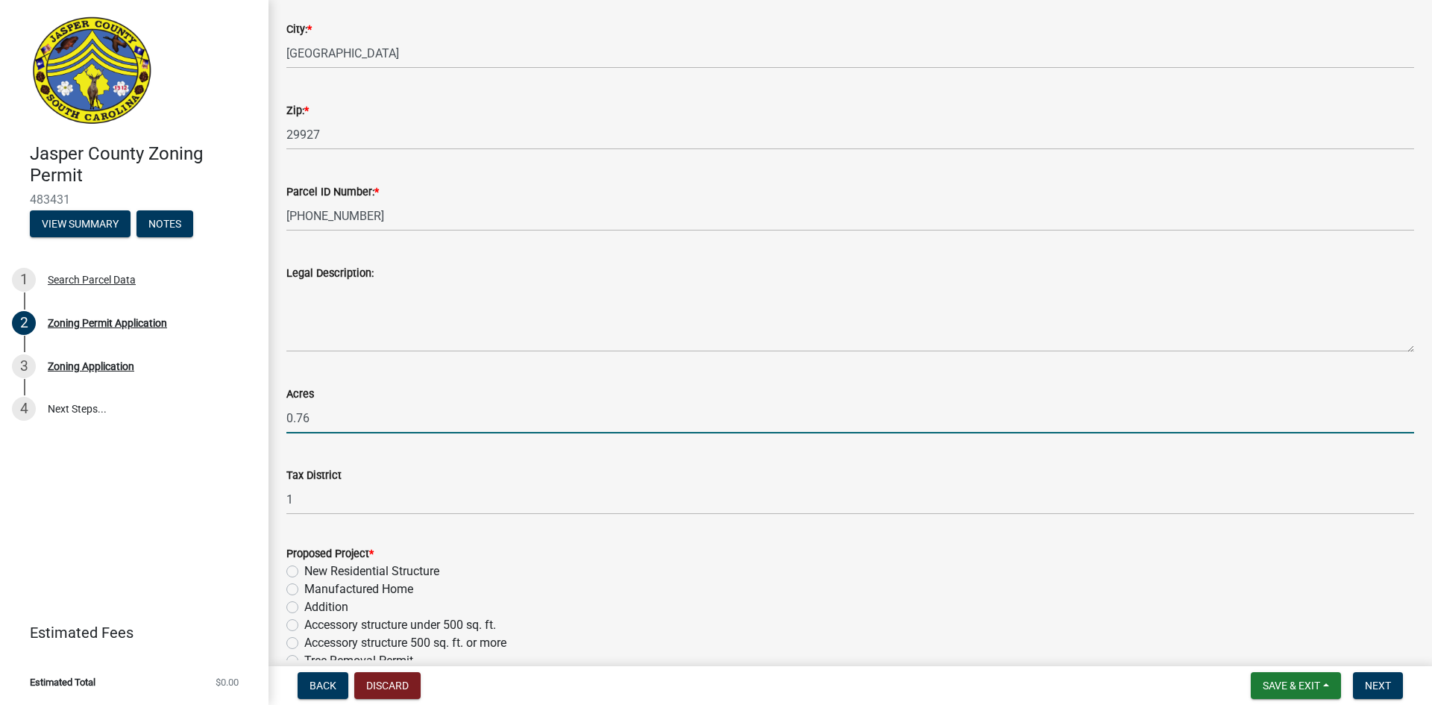
click at [473, 431] on input "0.76" at bounding box center [849, 418] width 1127 height 31
type input "0"
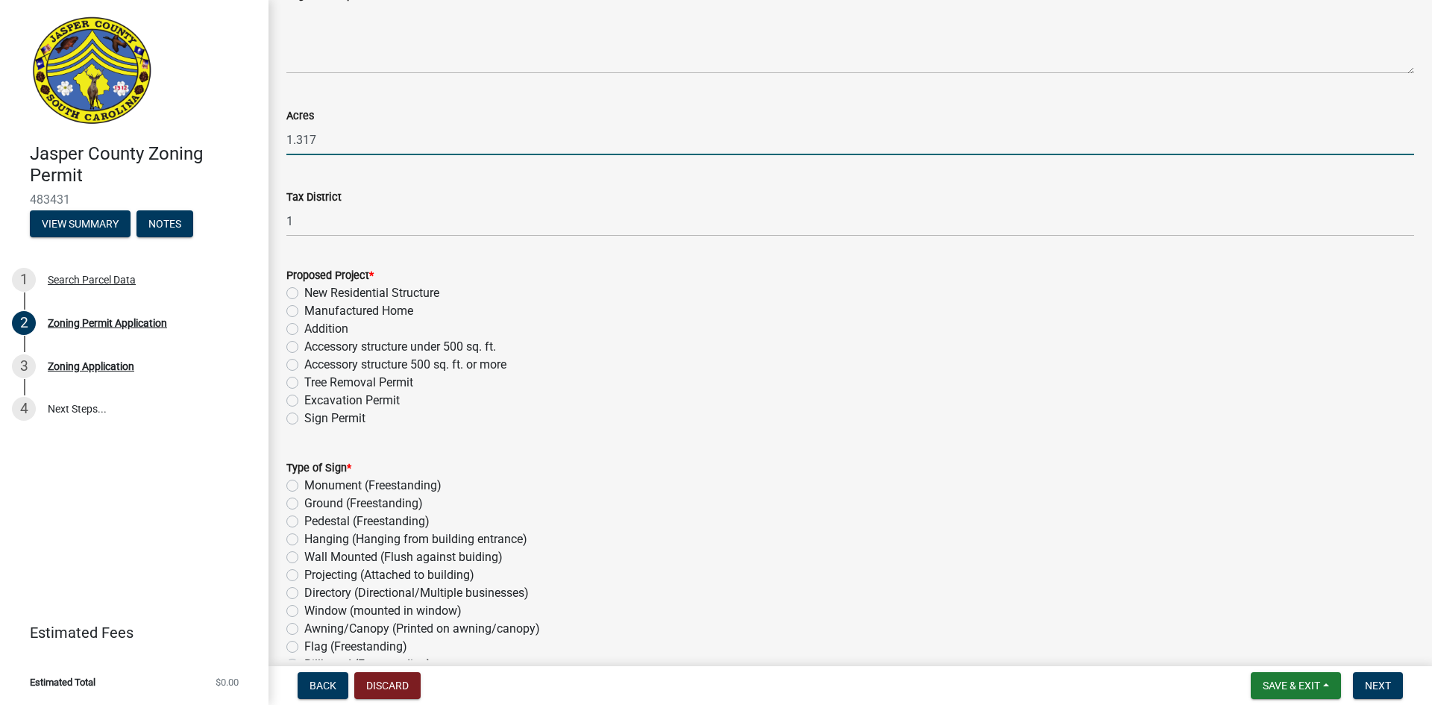
scroll to position [1107, 0]
type input "1.317"
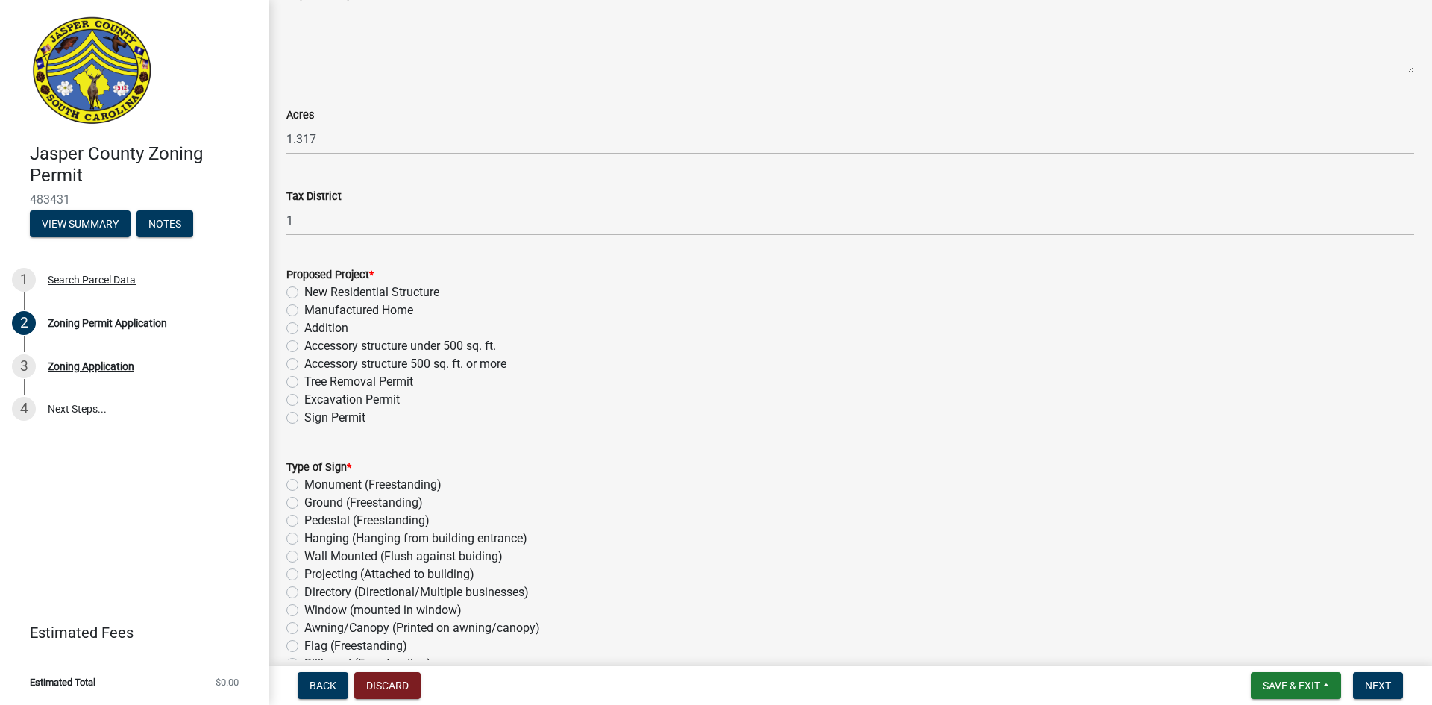
click at [347, 313] on label "Manufactured Home" at bounding box center [358, 310] width 109 height 18
click at [314, 311] on input "Manufactured Home" at bounding box center [309, 306] width 10 height 10
radio input "true"
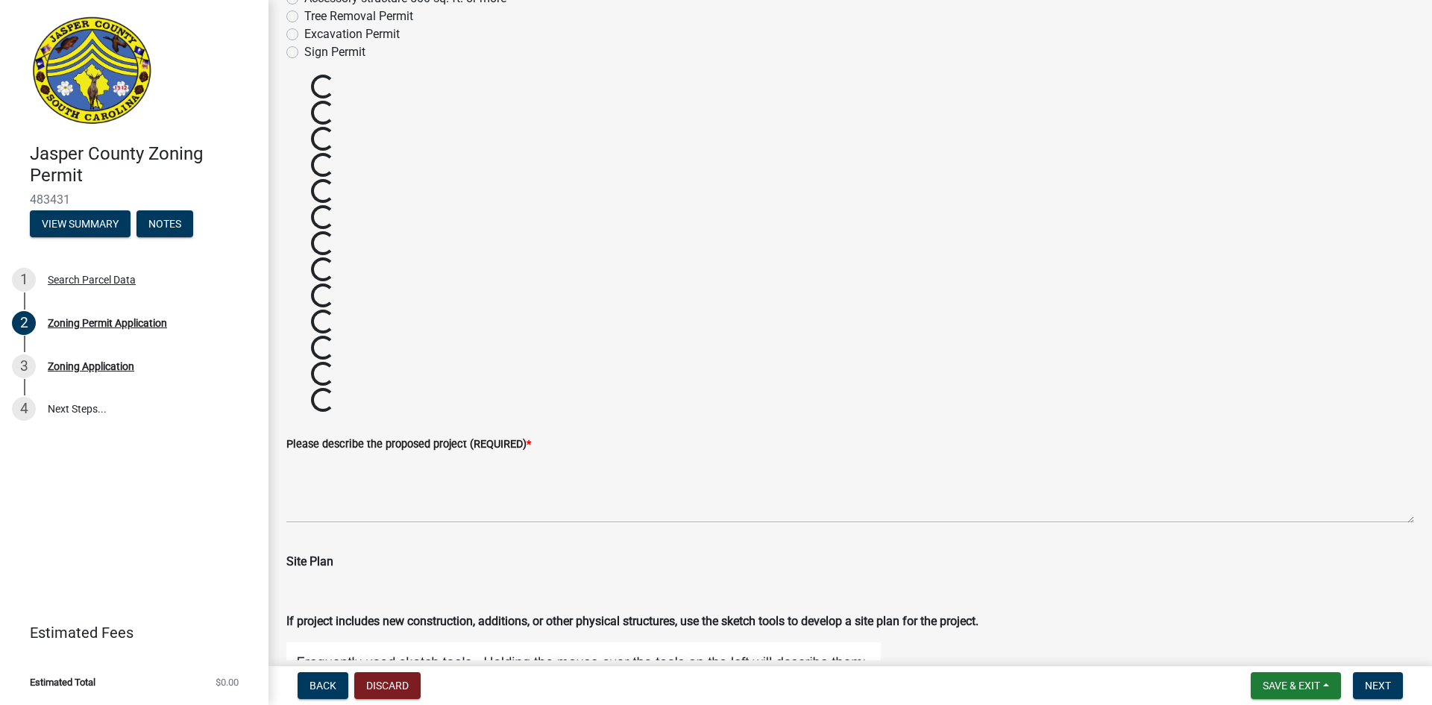
scroll to position [1489, 0]
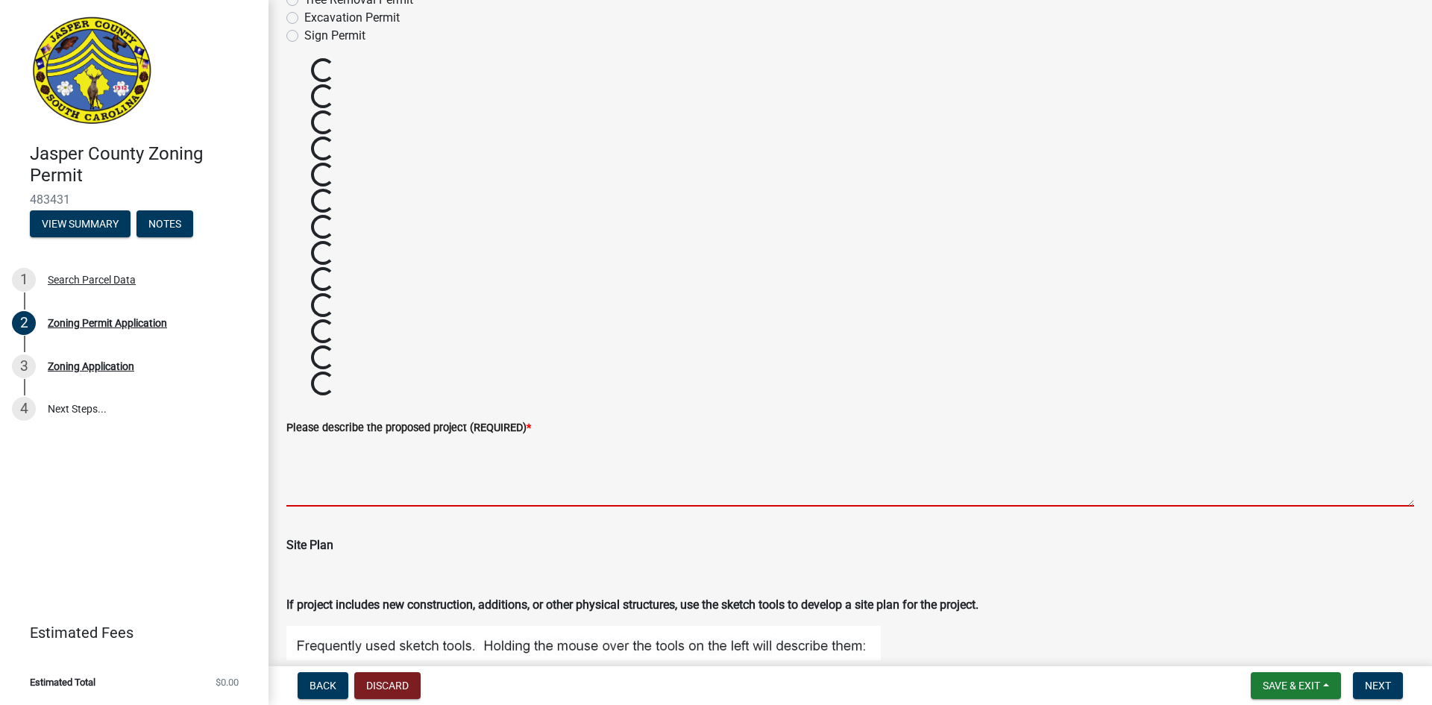
click at [397, 499] on textarea "Please describe the proposed project (REQUIRED) *" at bounding box center [849, 471] width 1127 height 70
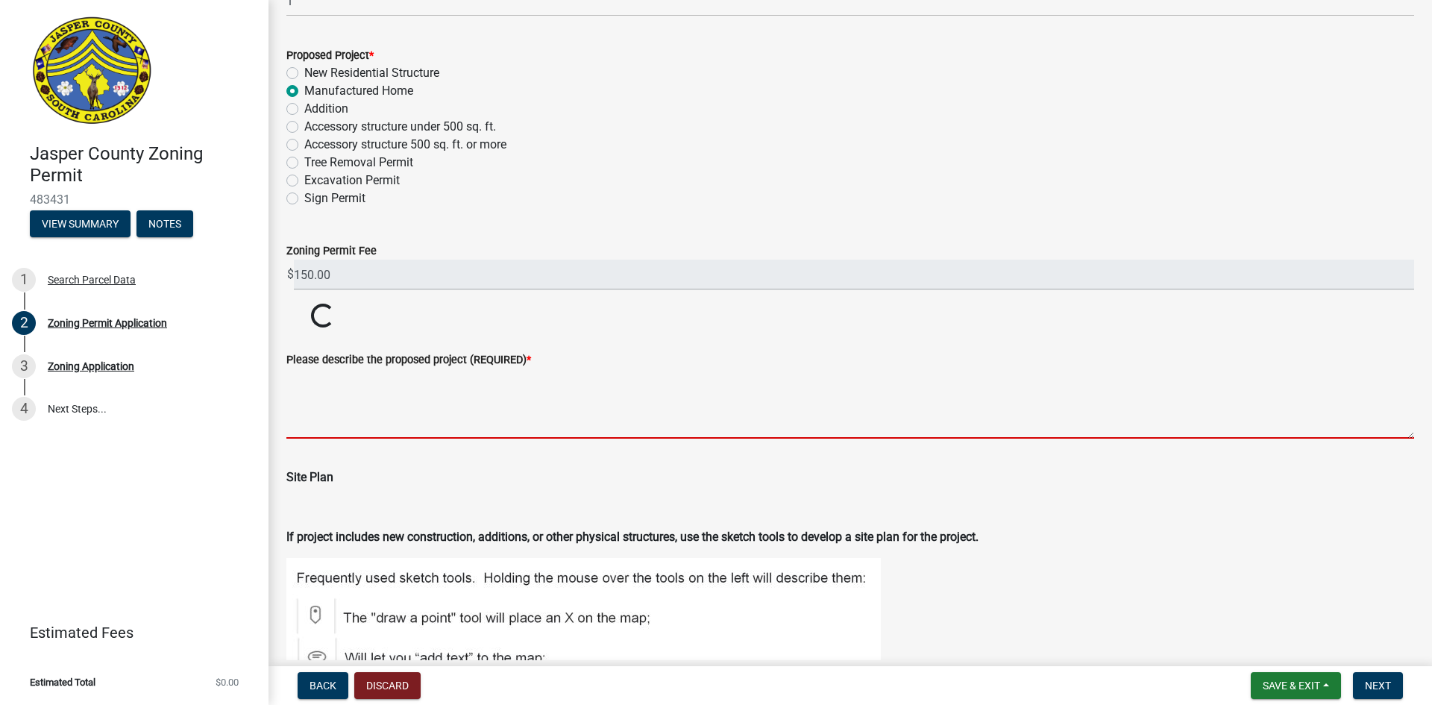
scroll to position [1327, 0]
click at [416, 409] on textarea "Please describe the proposed project (REQUIRED) *" at bounding box center [849, 403] width 1127 height 70
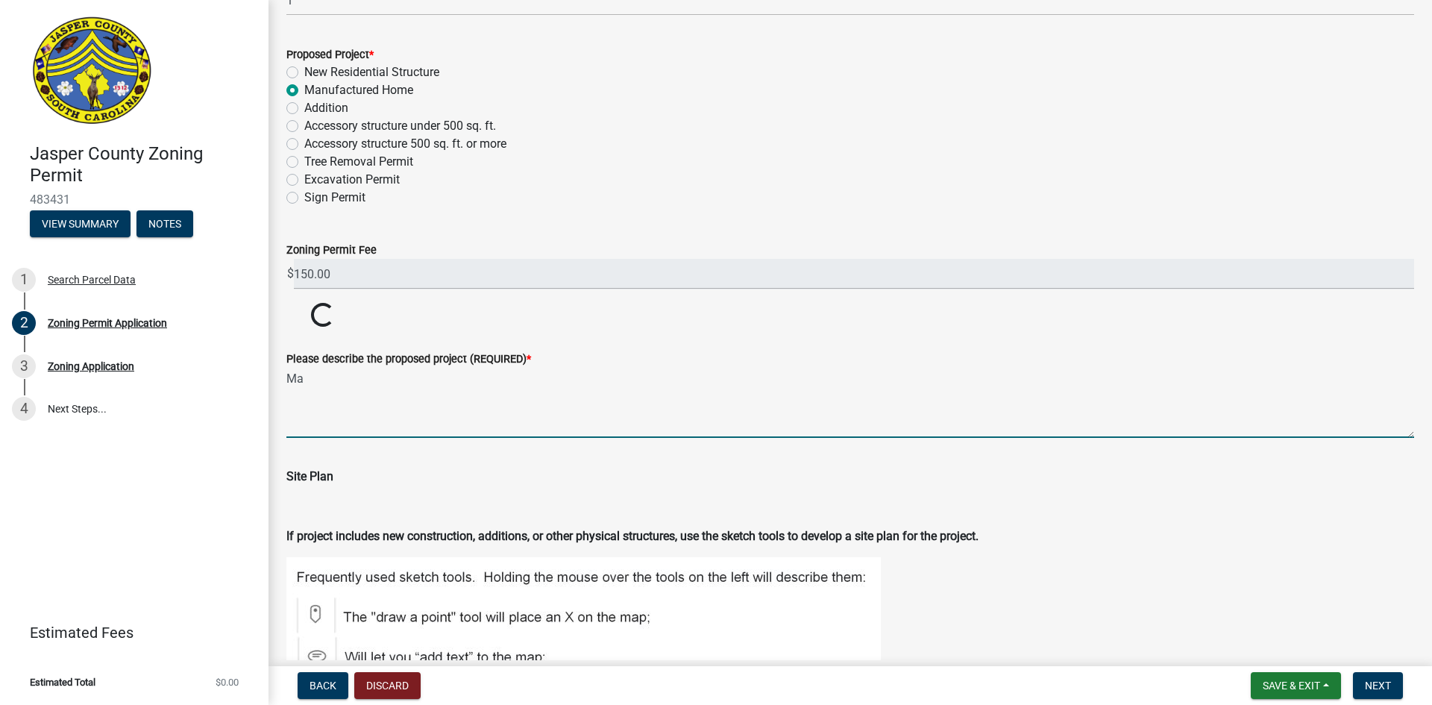
type textarea "M"
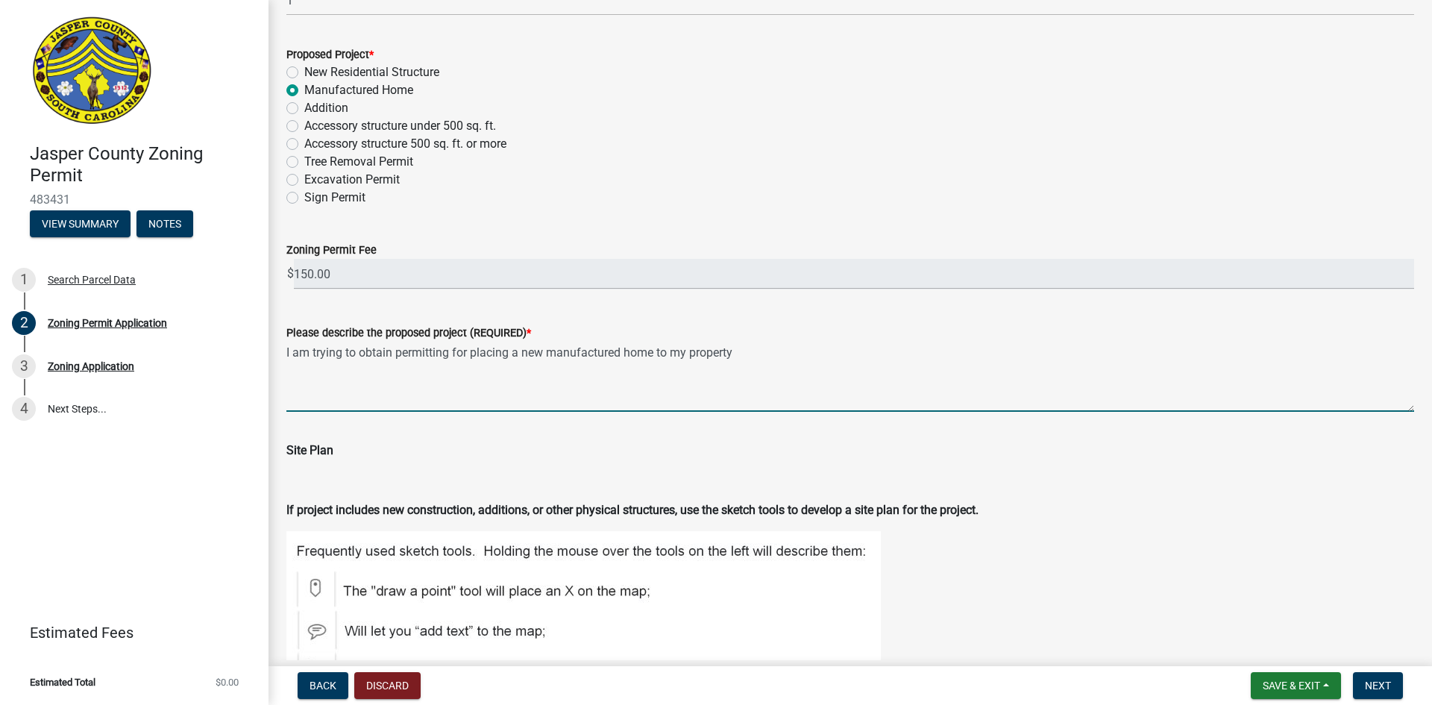
click at [740, 453] on p "Site Plan" at bounding box center [849, 450] width 1127 height 18
click at [759, 364] on textarea "I am trying to obtain permitting for placing a new manufactured home to my prop…" at bounding box center [849, 376] width 1127 height 70
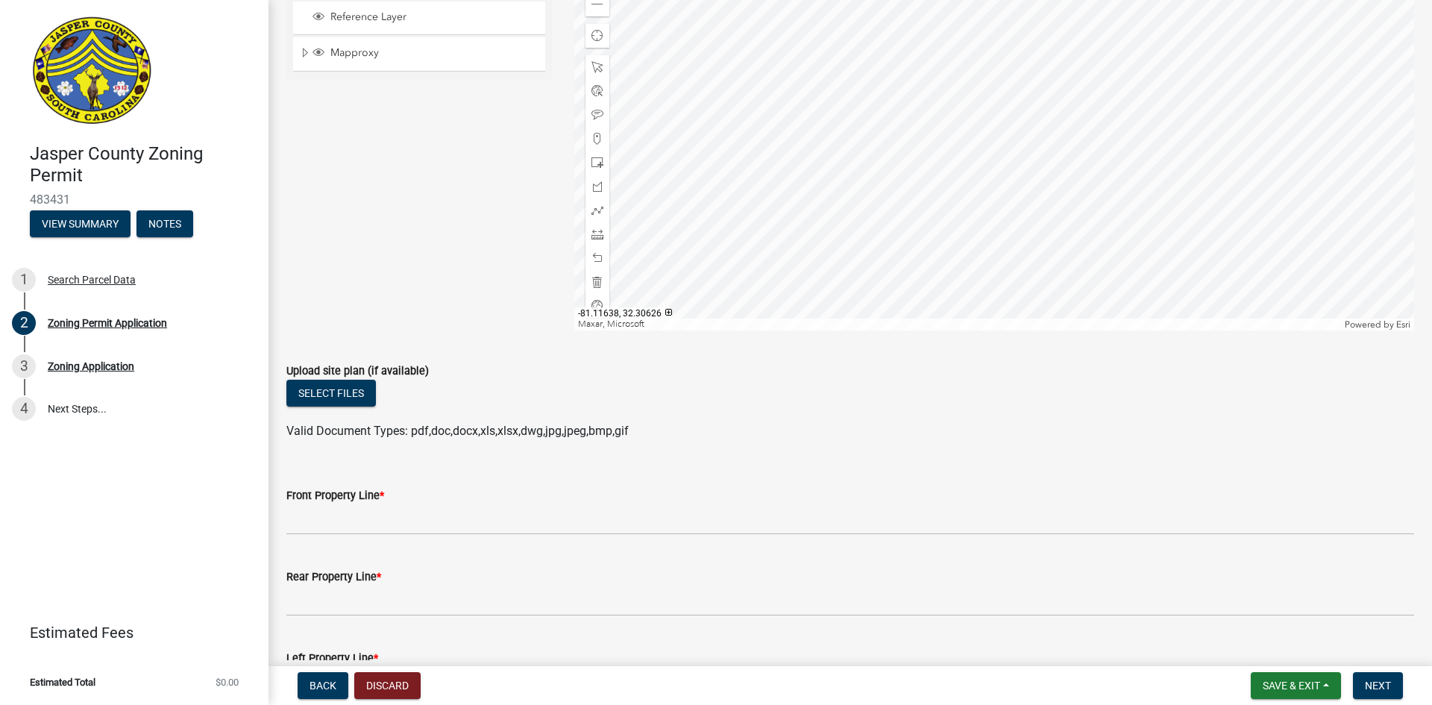
scroll to position [2153, 0]
type textarea "I am trying to obtain permitting for placing a new manufactured home to my prop…"
click at [350, 396] on button "Select files" at bounding box center [330, 392] width 89 height 27
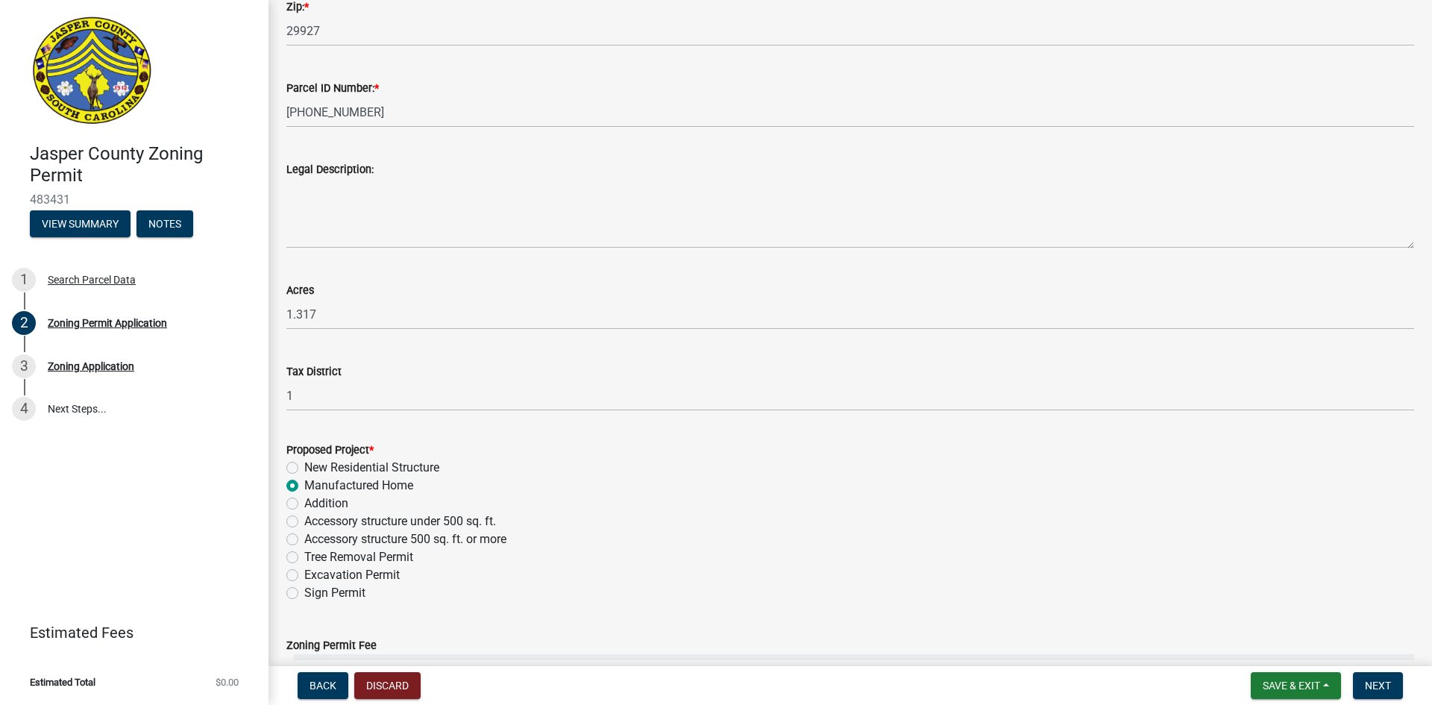
scroll to position [0, 0]
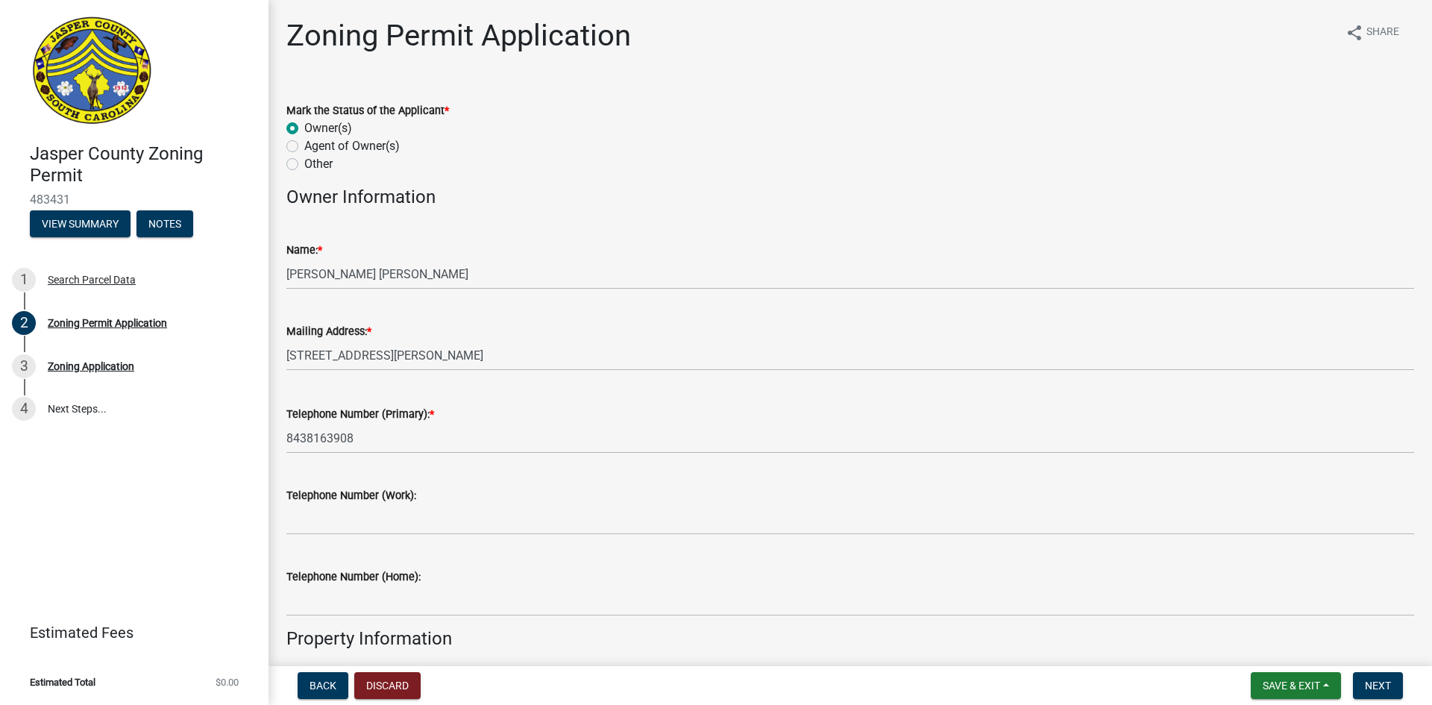
click at [411, 455] on wm-data-entity-input "Telephone Number (Primary): * 8438163908" at bounding box center [849, 424] width 1127 height 81
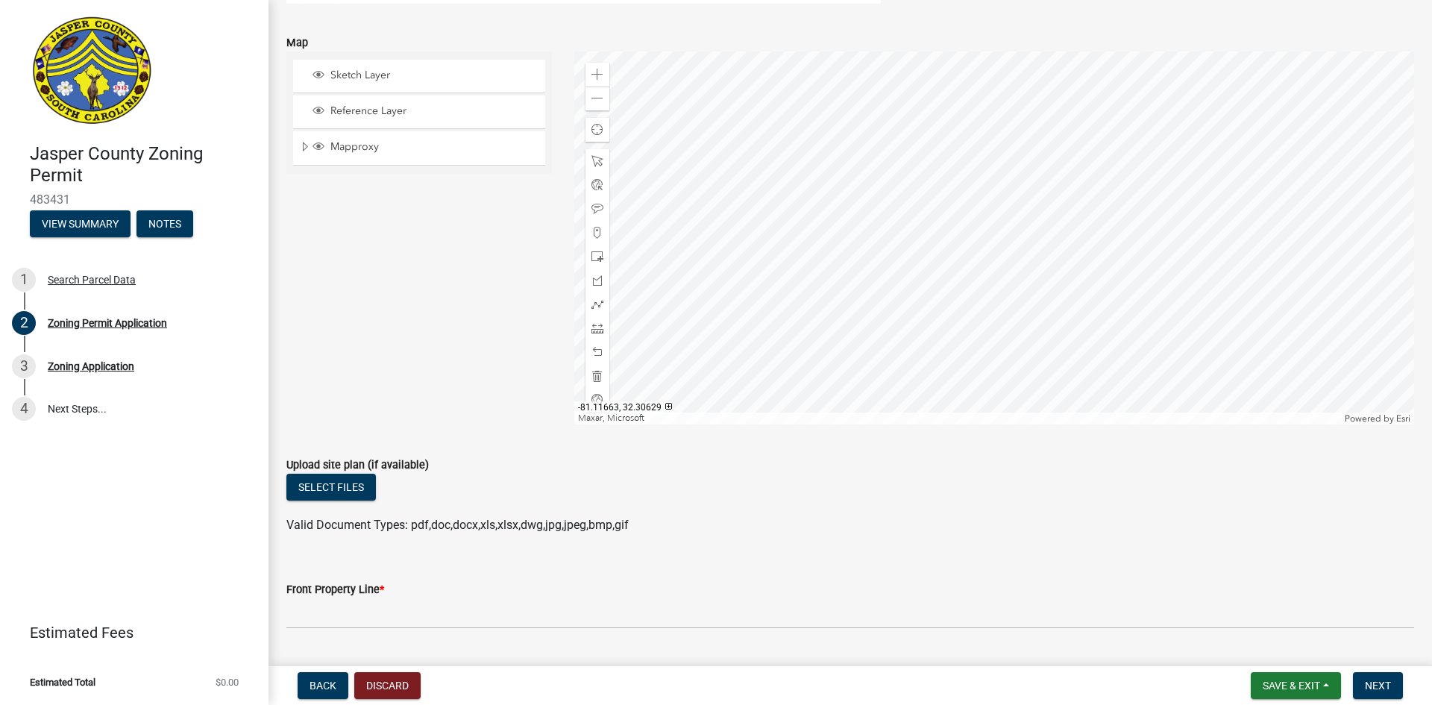
scroll to position [2060, 0]
click at [320, 492] on button "Select files" at bounding box center [330, 485] width 89 height 27
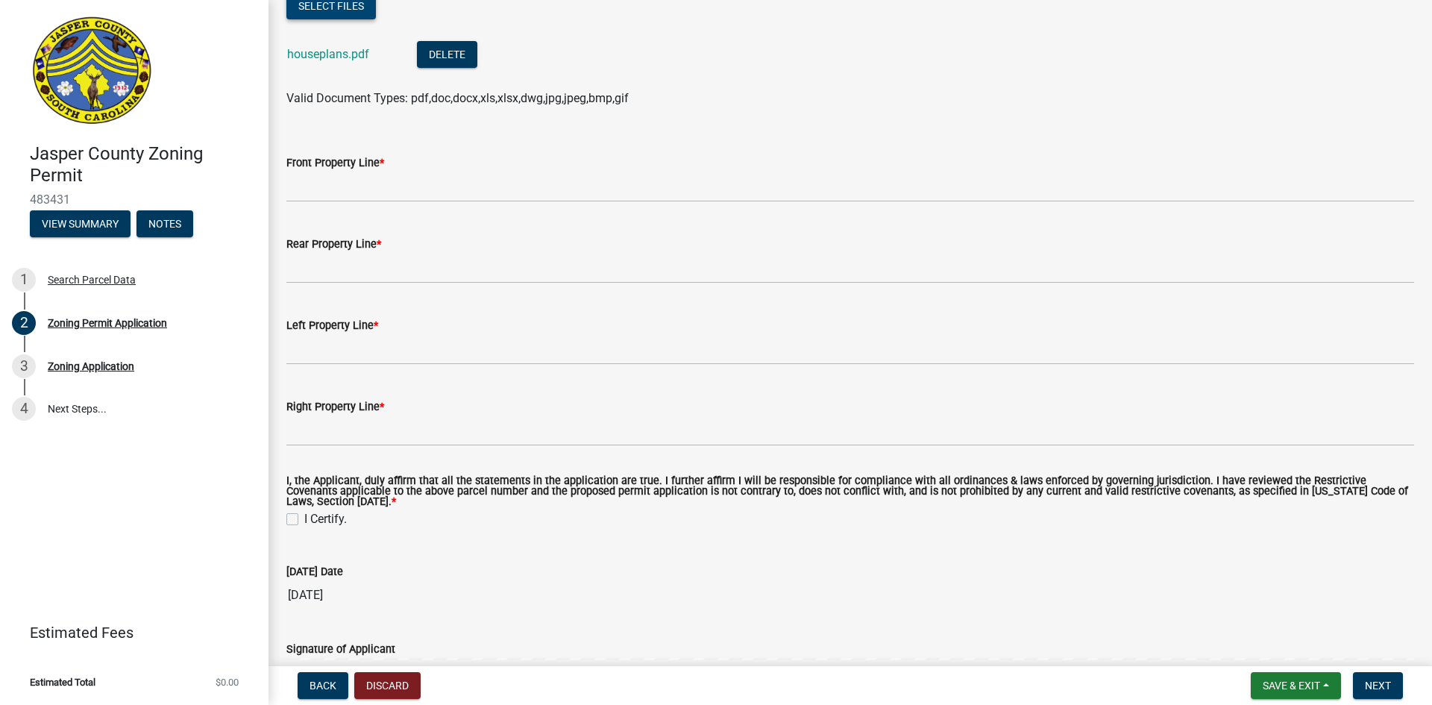
scroll to position [2540, 0]
click at [502, 163] on div "Front Property Line *" at bounding box center [849, 162] width 1127 height 18
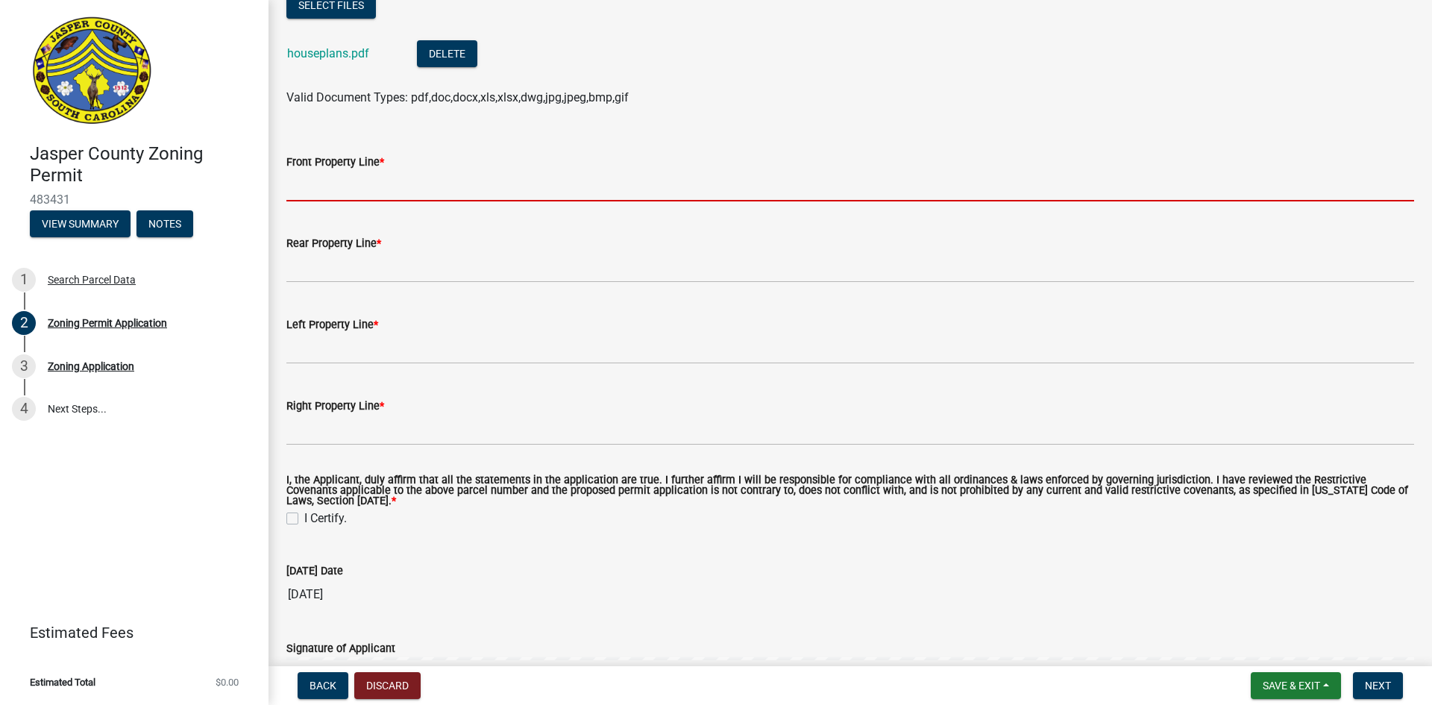
click at [503, 173] on input "Front Property Line *" at bounding box center [849, 186] width 1127 height 31
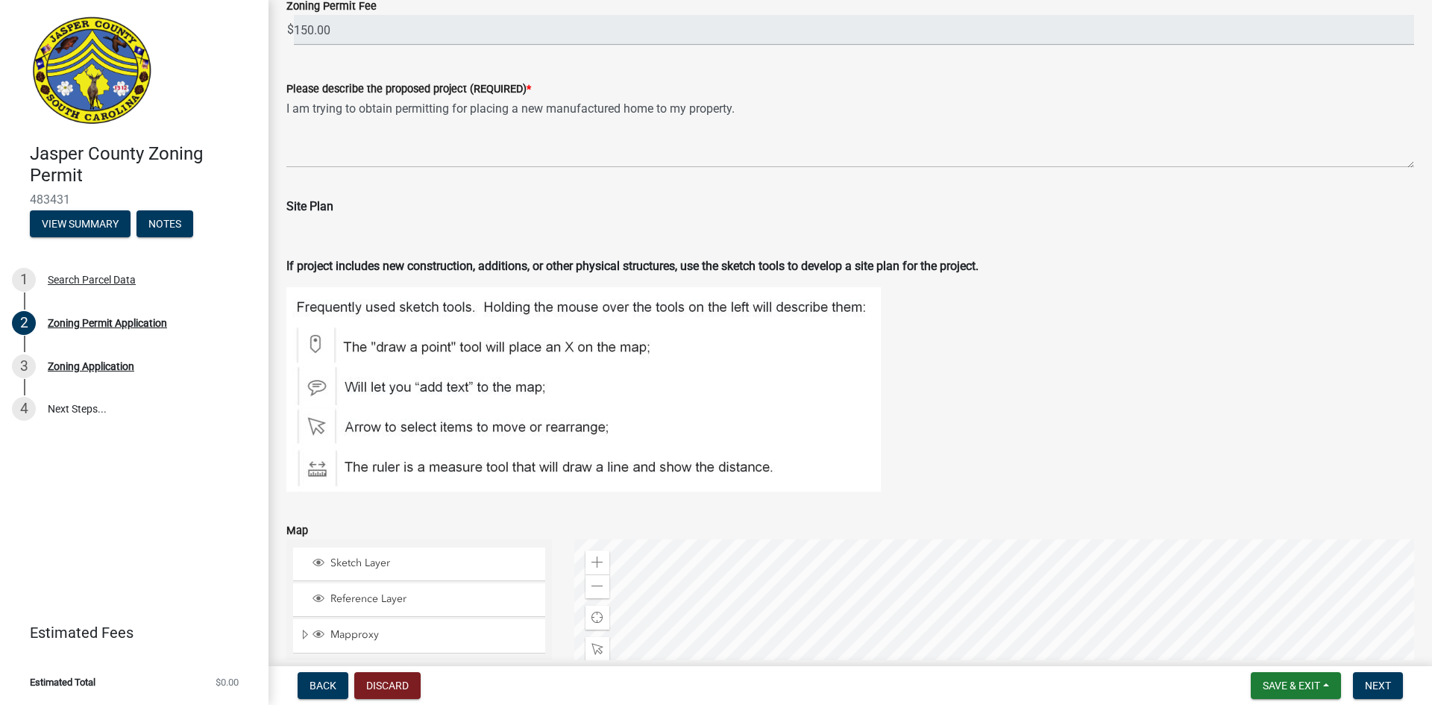
scroll to position [1570, 0]
click at [604, 235] on p at bounding box center [849, 238] width 1127 height 18
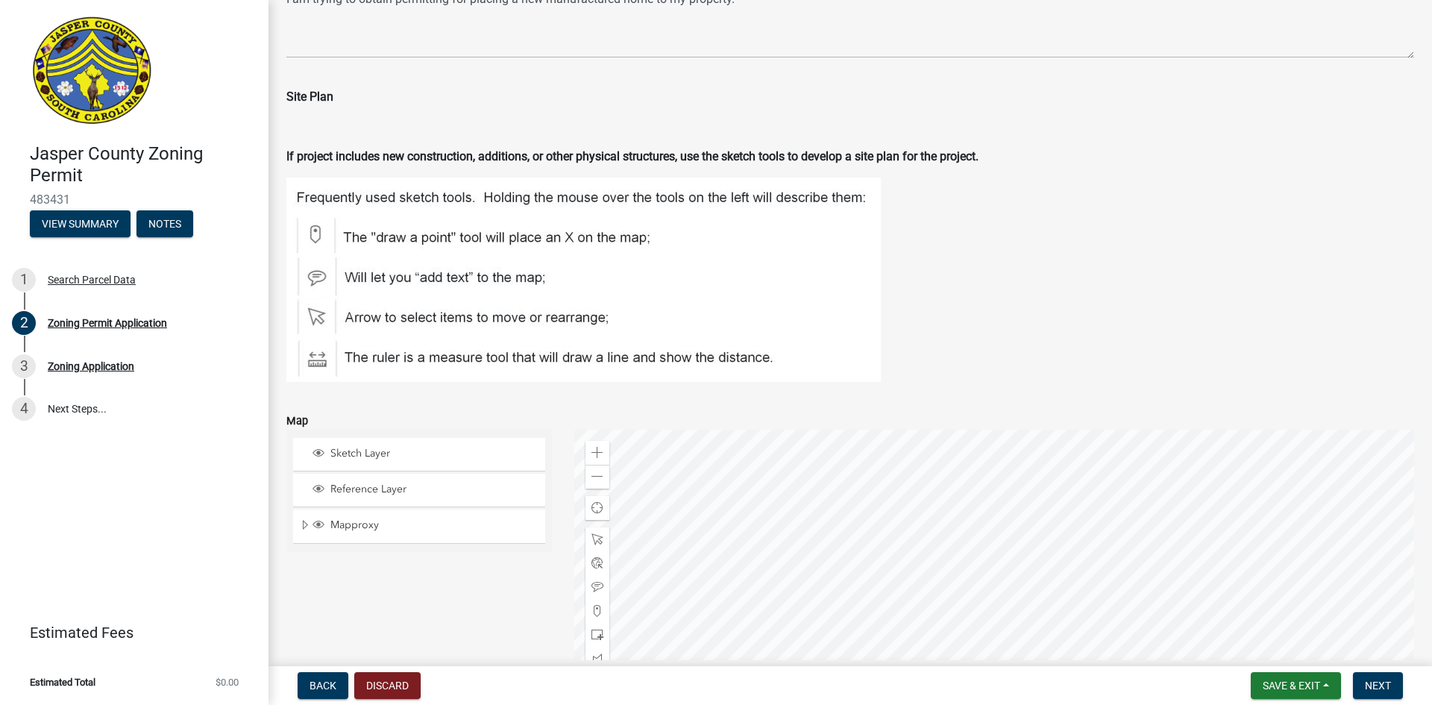
scroll to position [1722, 0]
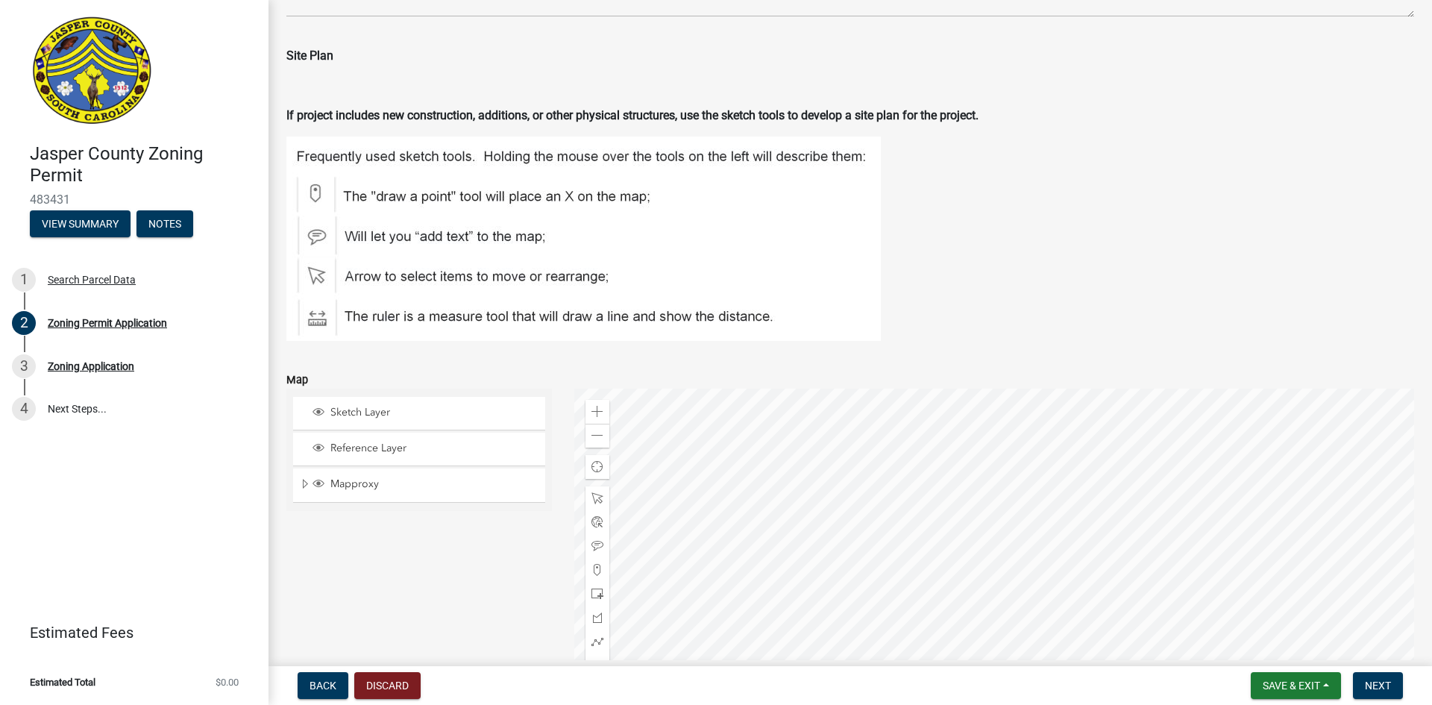
click at [1092, 263] on figure at bounding box center [849, 238] width 1127 height 204
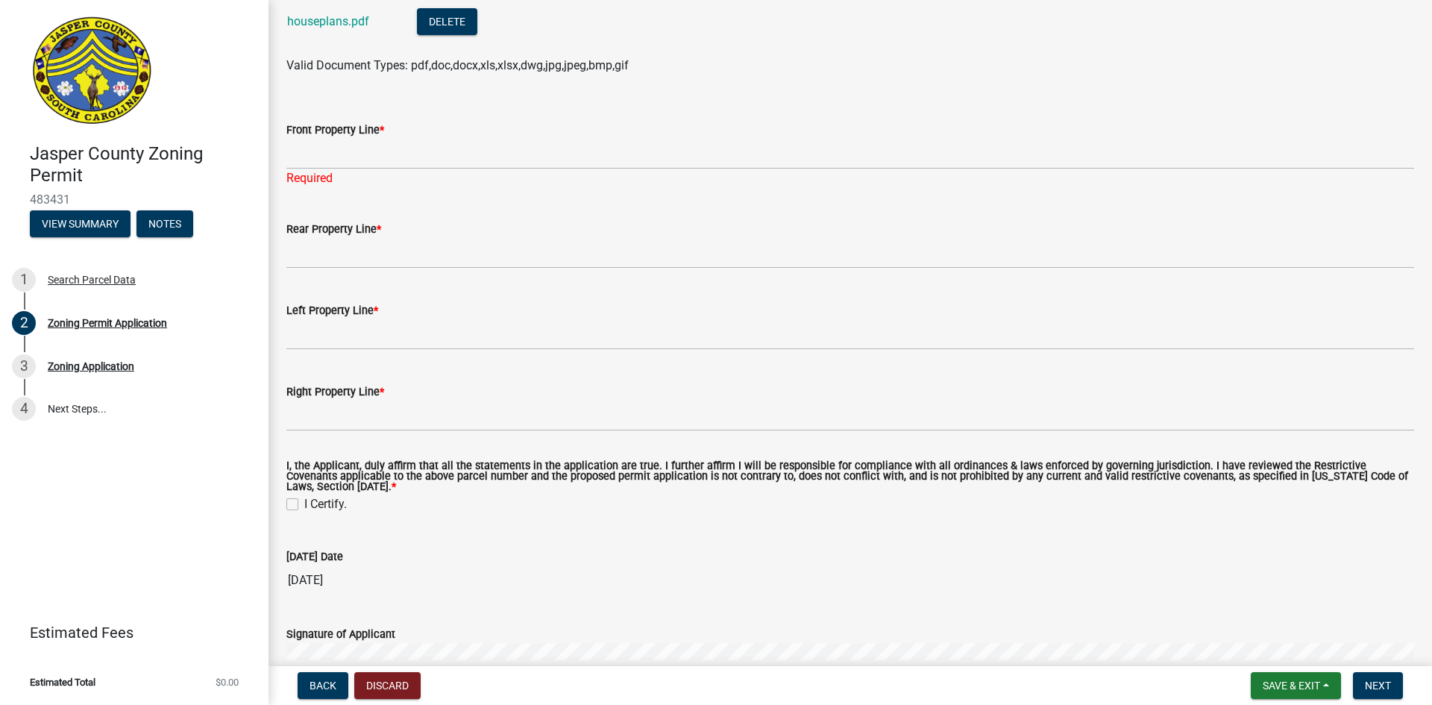
scroll to position [2572, 0]
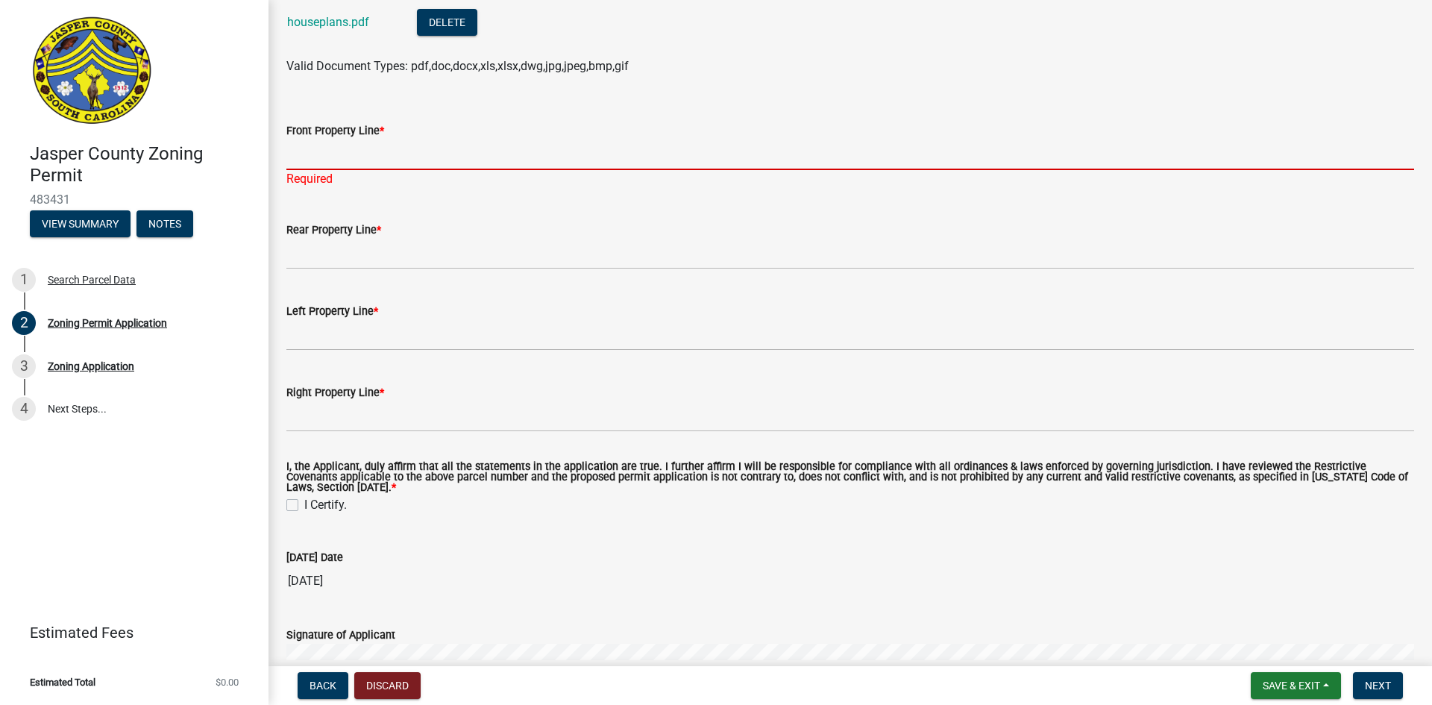
click at [322, 157] on input "Front Property Line *" at bounding box center [849, 154] width 1127 height 31
click at [1274, 683] on span "Save & Exit" at bounding box center [1290, 685] width 57 height 12
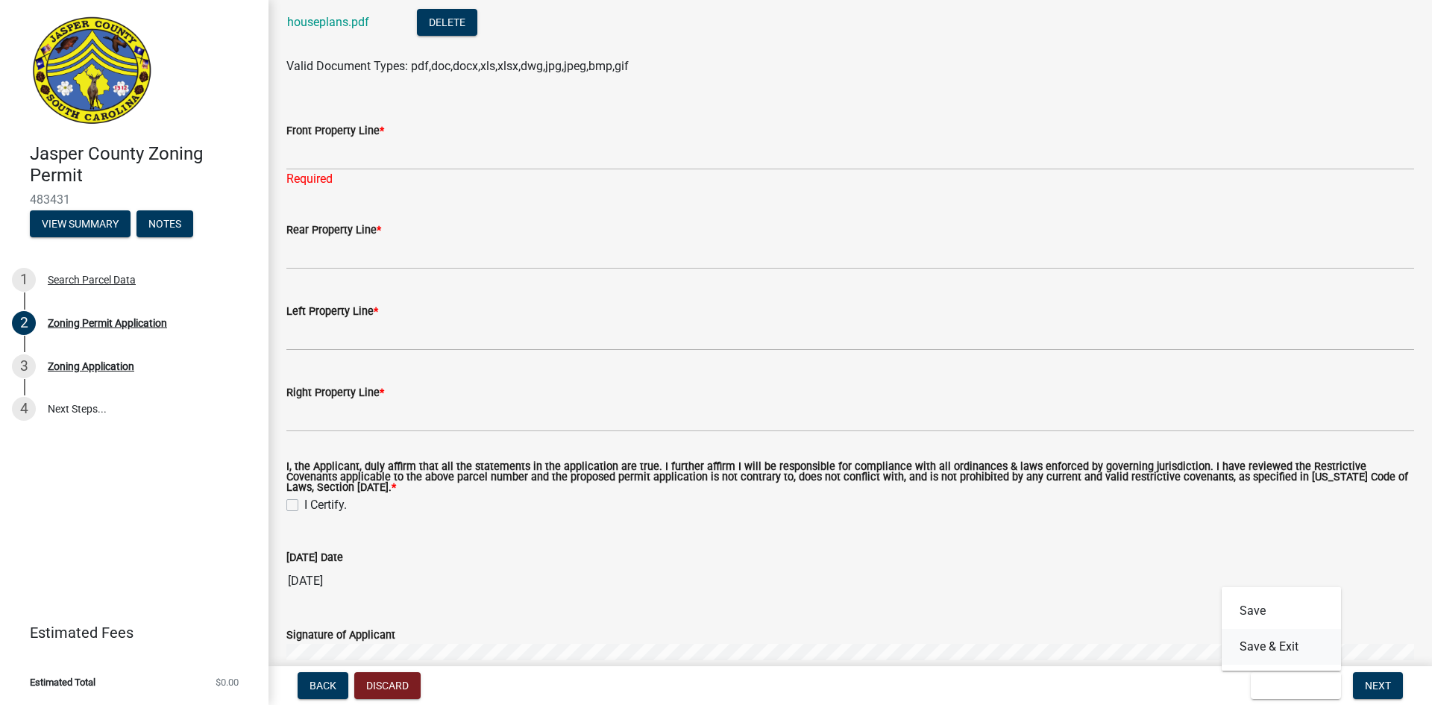
click at [1258, 644] on button "Save & Exit" at bounding box center [1280, 647] width 119 height 36
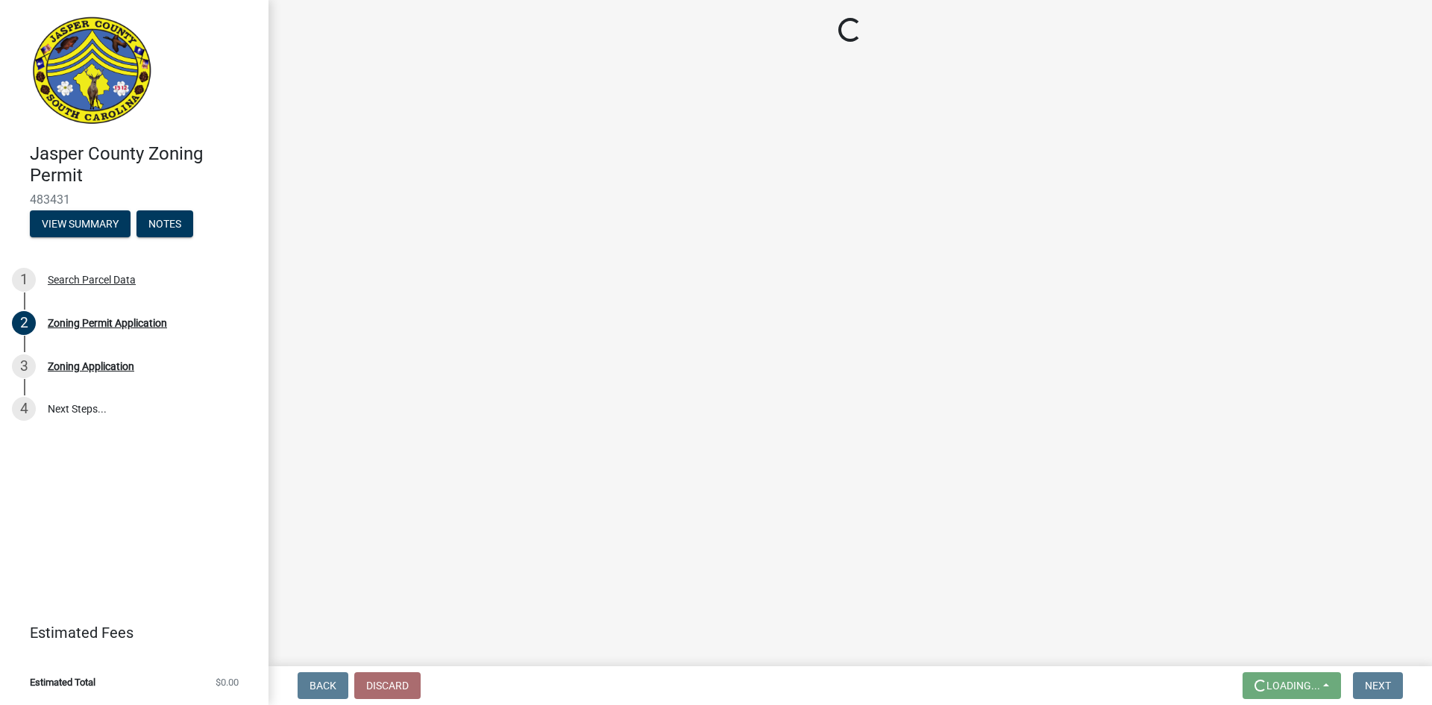
scroll to position [0, 0]
